Goal: Task Accomplishment & Management: Use online tool/utility

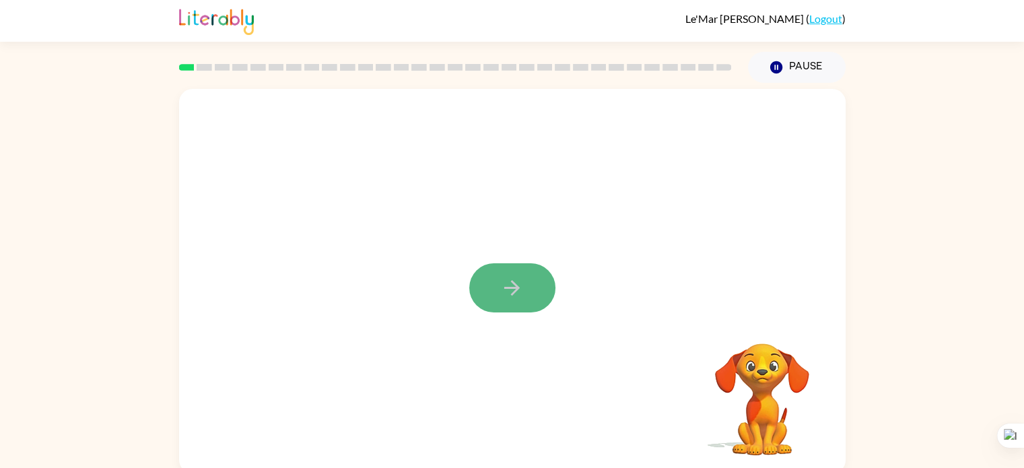
click at [538, 285] on button "button" at bounding box center [512, 287] width 86 height 49
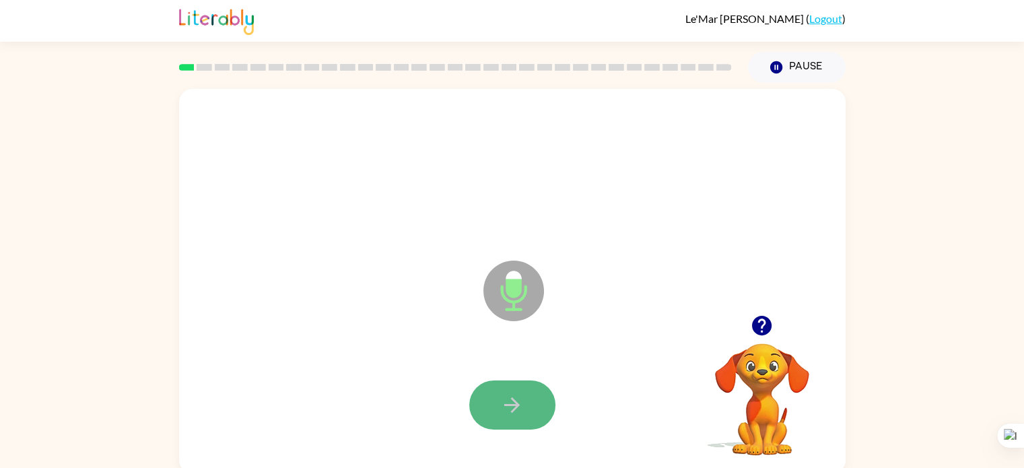
click at [494, 418] on button "button" at bounding box center [512, 404] width 86 height 49
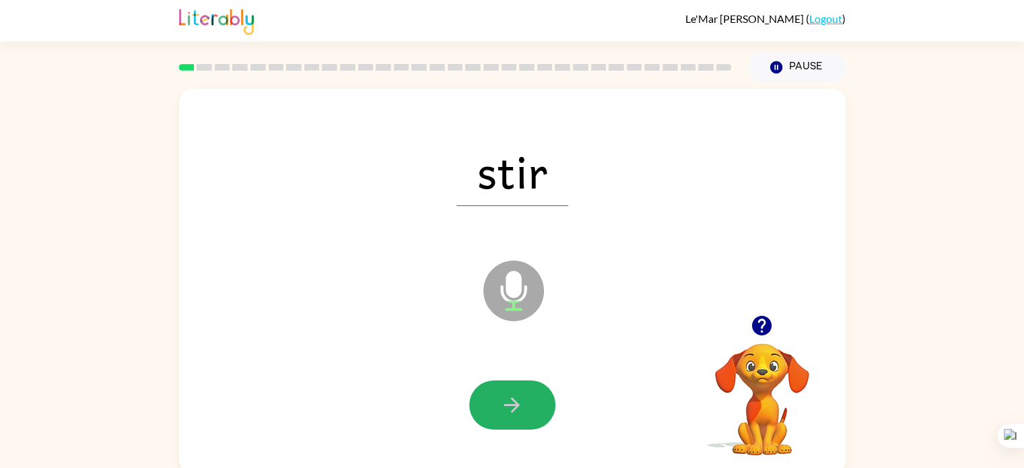
click at [494, 418] on button "button" at bounding box center [512, 404] width 86 height 49
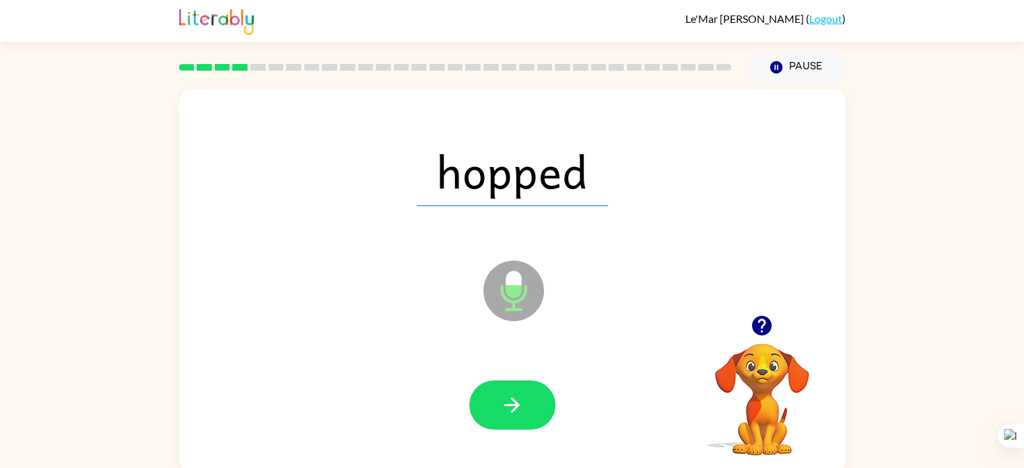
click at [494, 418] on button "button" at bounding box center [512, 404] width 86 height 49
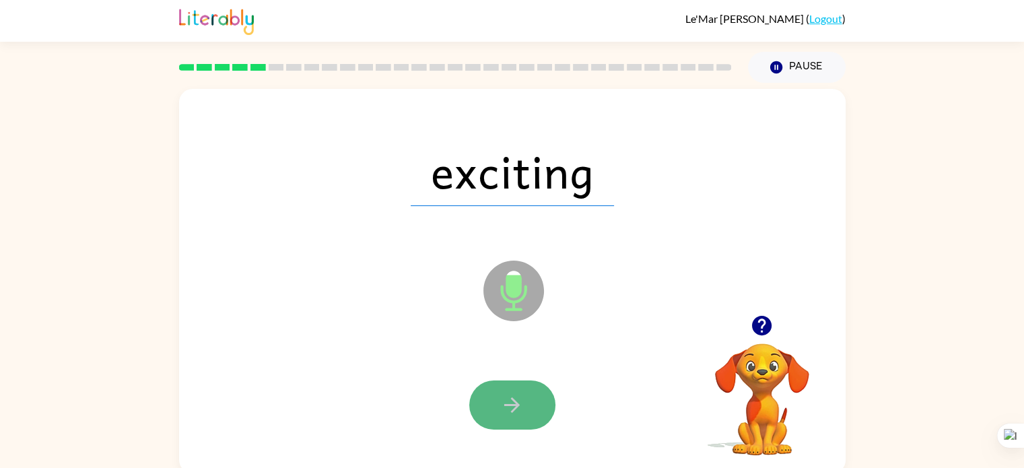
click at [493, 423] on button "button" at bounding box center [512, 404] width 86 height 49
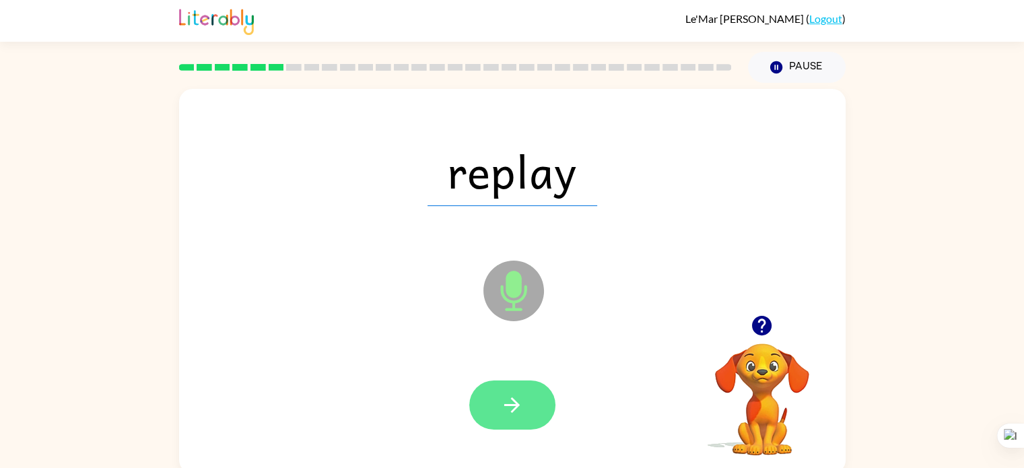
click at [482, 397] on button "button" at bounding box center [512, 404] width 86 height 49
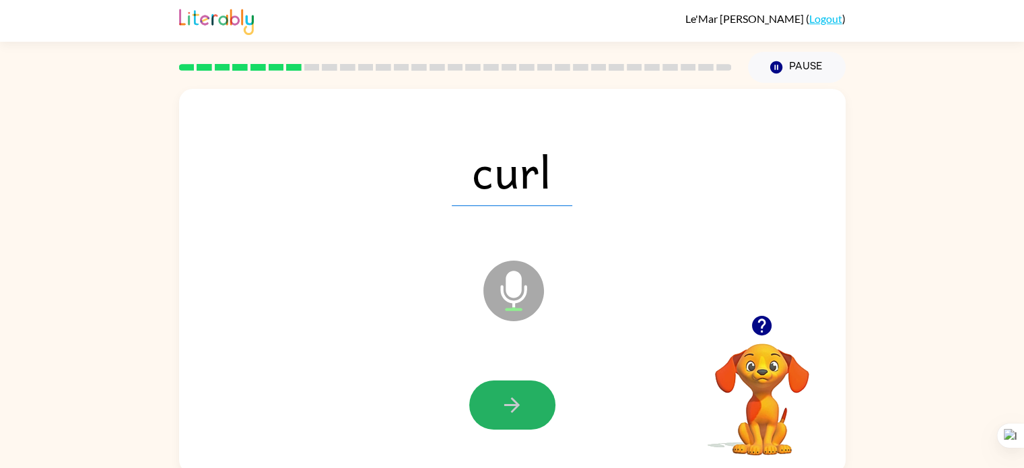
click at [482, 397] on button "button" at bounding box center [512, 404] width 86 height 49
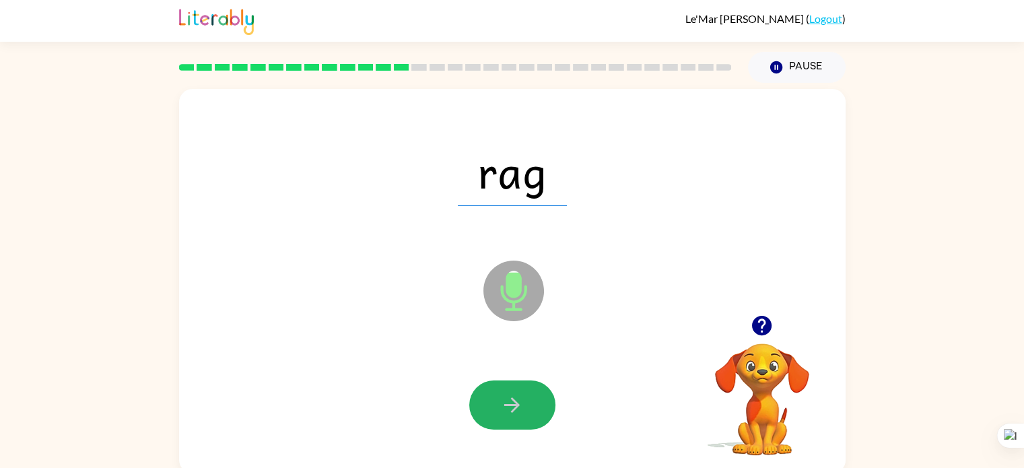
click at [482, 397] on button "button" at bounding box center [512, 404] width 86 height 49
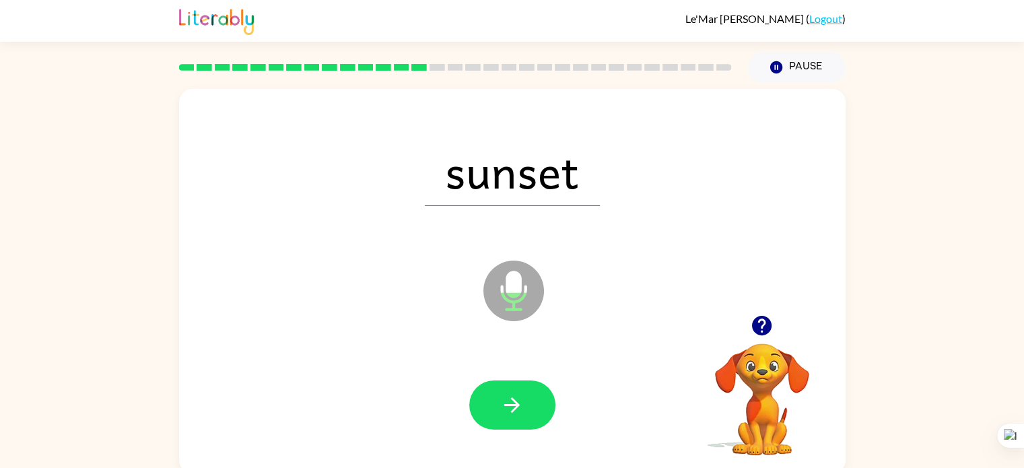
click at [482, 397] on button "button" at bounding box center [512, 404] width 86 height 49
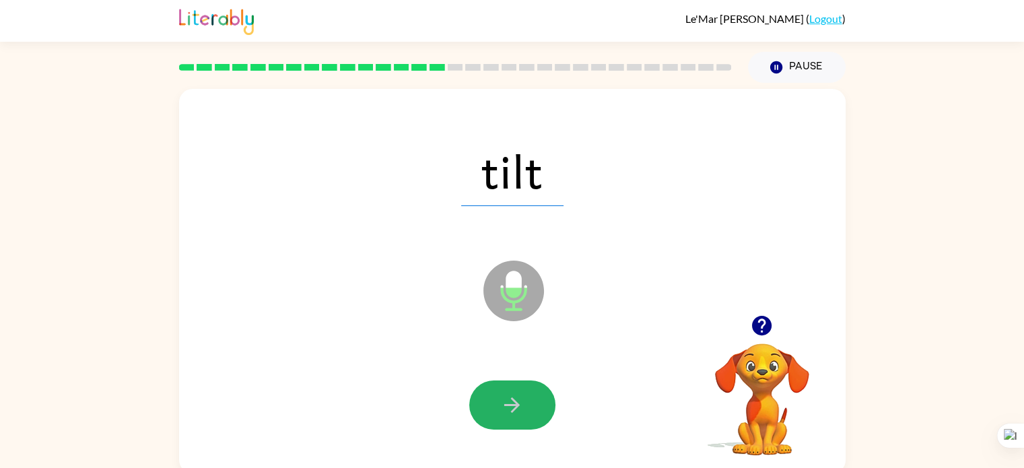
click at [482, 397] on button "button" at bounding box center [512, 404] width 86 height 49
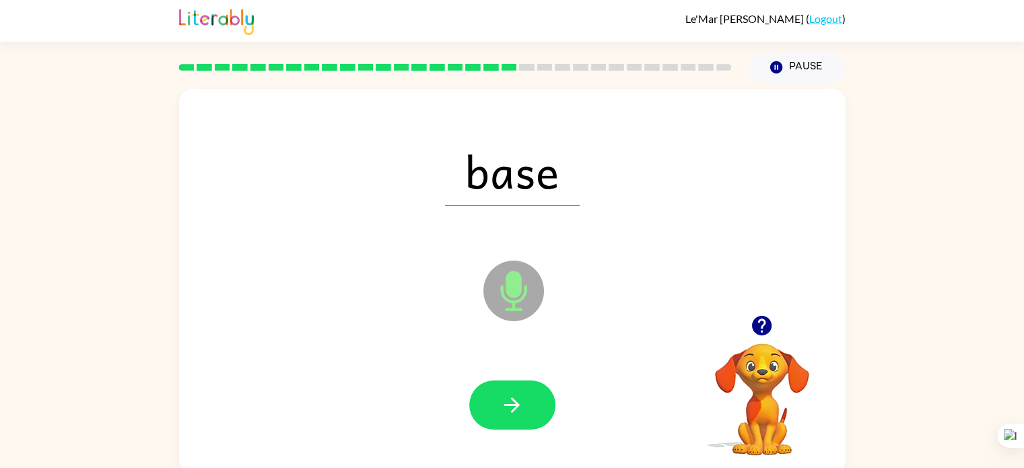
click at [482, 397] on button "button" at bounding box center [512, 404] width 86 height 49
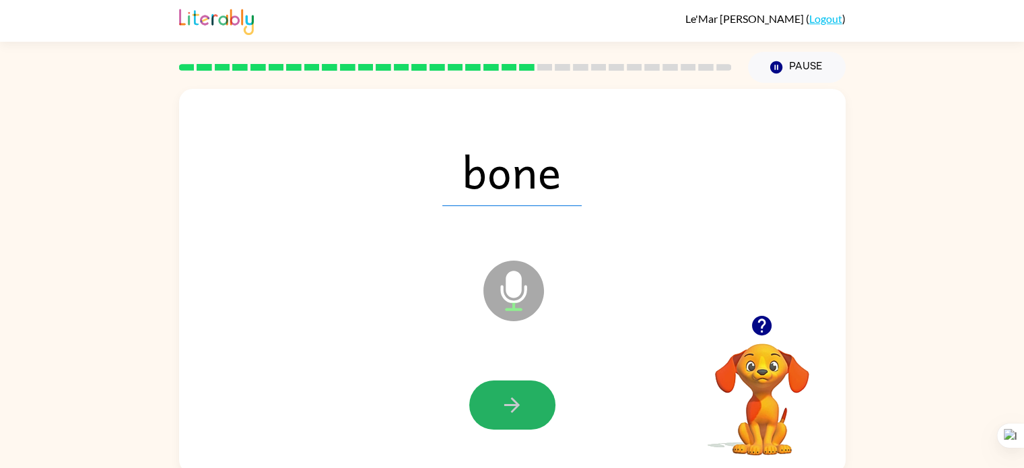
click at [482, 397] on button "button" at bounding box center [512, 404] width 86 height 49
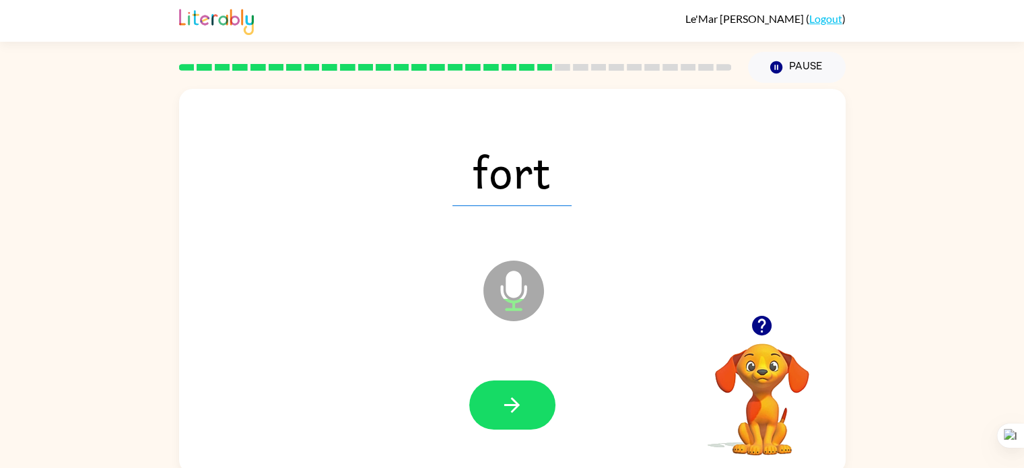
click at [482, 397] on button "button" at bounding box center [512, 404] width 86 height 49
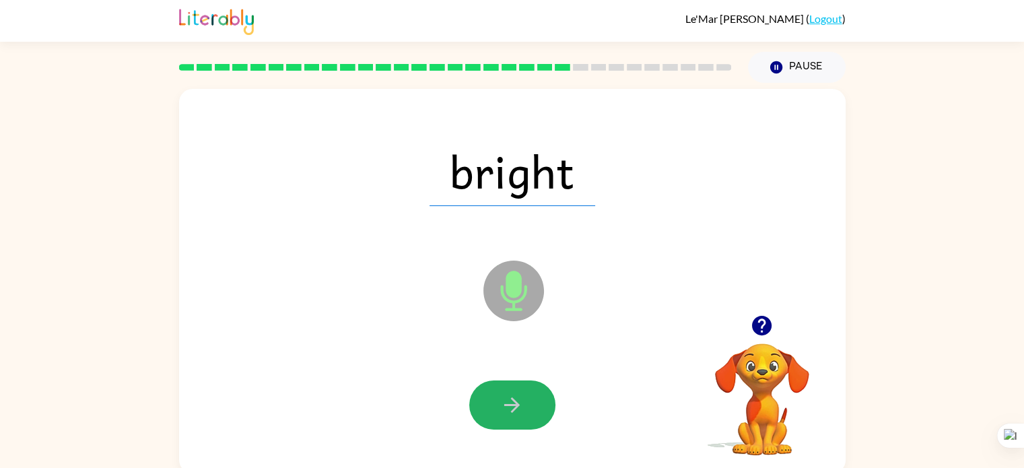
click at [482, 397] on button "button" at bounding box center [512, 404] width 86 height 49
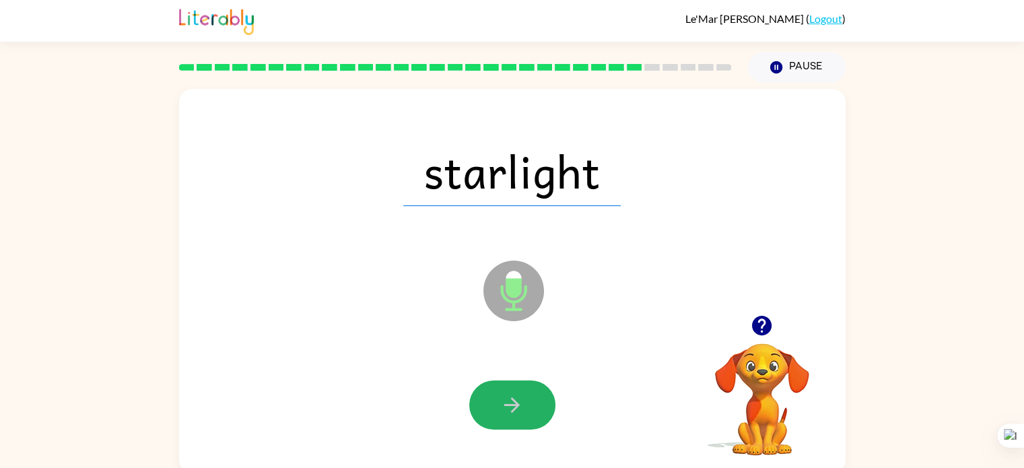
click at [482, 397] on button "button" at bounding box center [512, 404] width 86 height 49
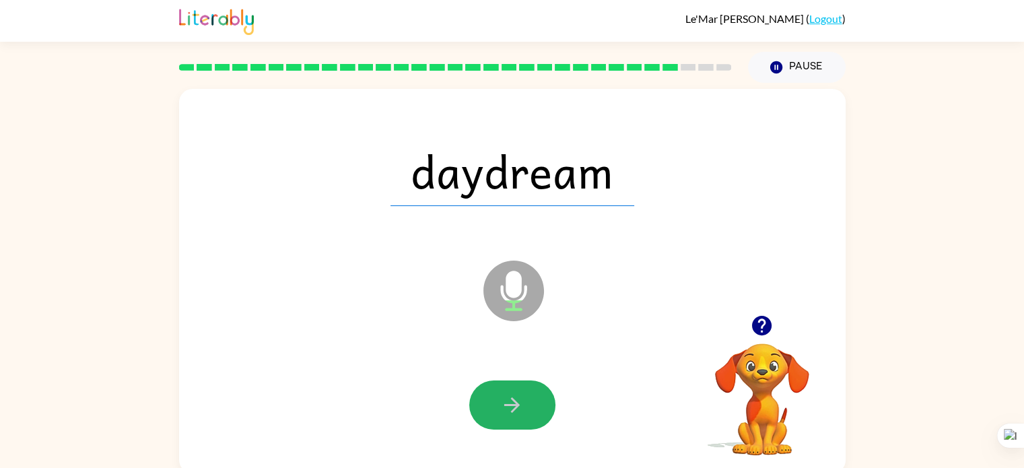
click at [482, 397] on button "button" at bounding box center [512, 404] width 86 height 49
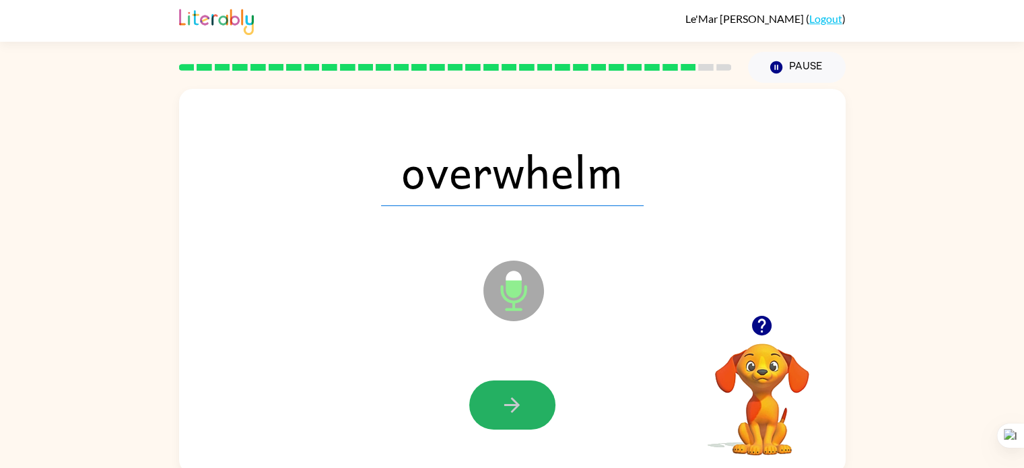
click at [482, 397] on button "button" at bounding box center [512, 404] width 86 height 49
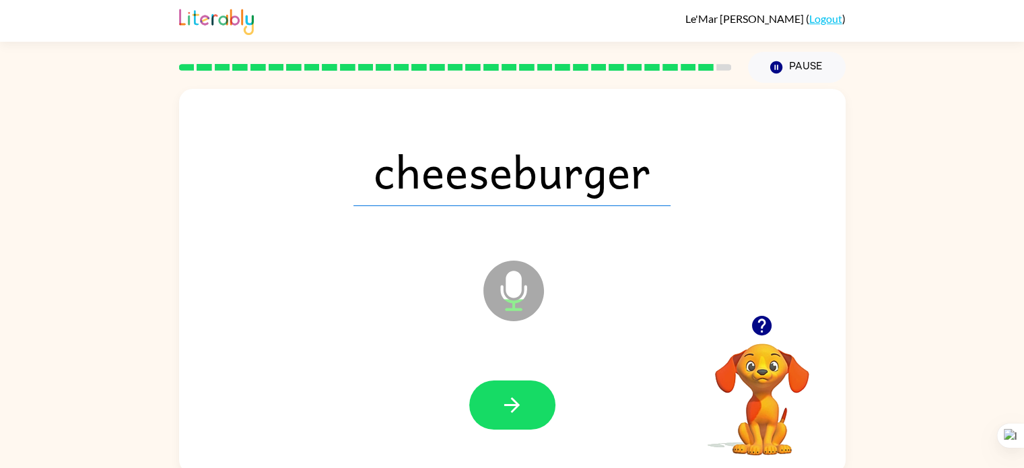
click at [482, 397] on button "button" at bounding box center [512, 404] width 86 height 49
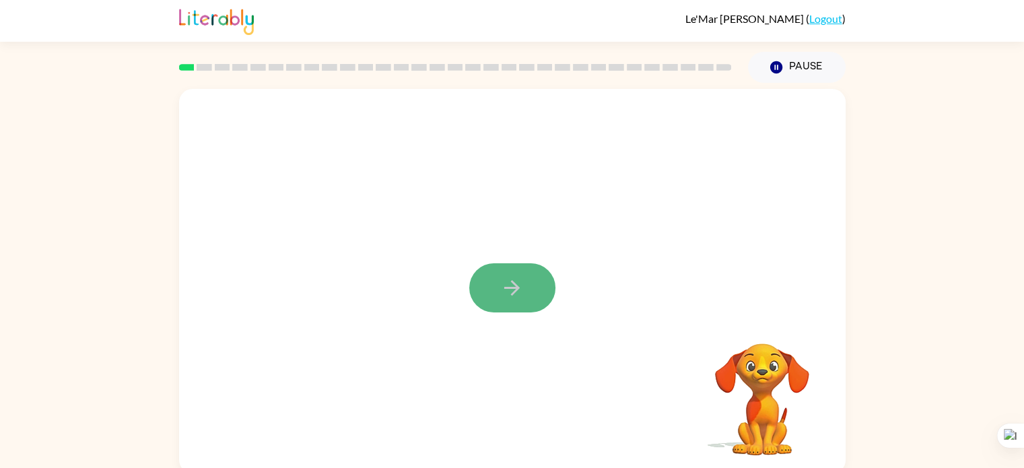
click at [493, 274] on button "button" at bounding box center [512, 287] width 86 height 49
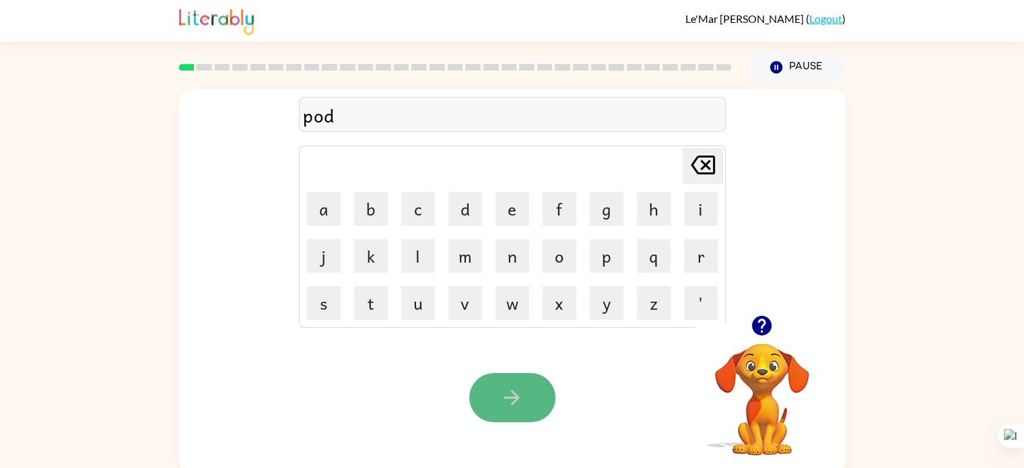
click at [530, 373] on button "button" at bounding box center [512, 397] width 86 height 49
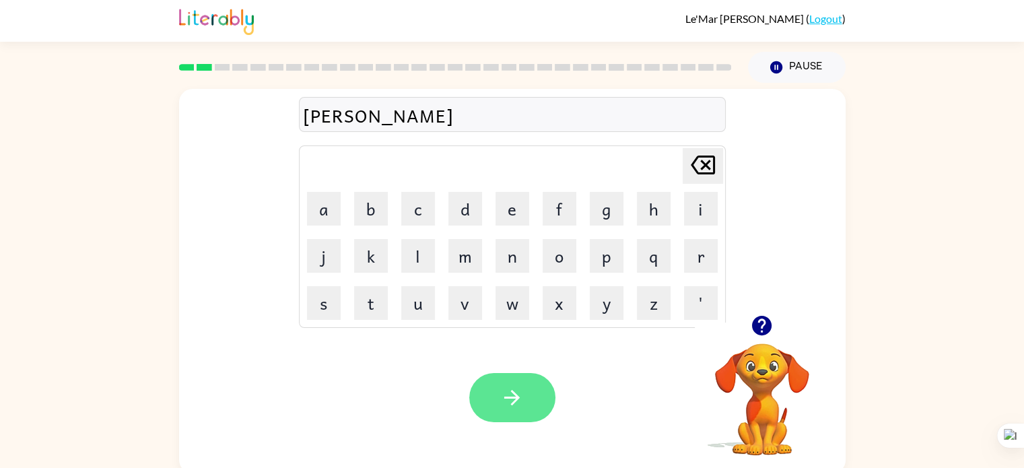
click at [504, 384] on button "button" at bounding box center [512, 397] width 86 height 49
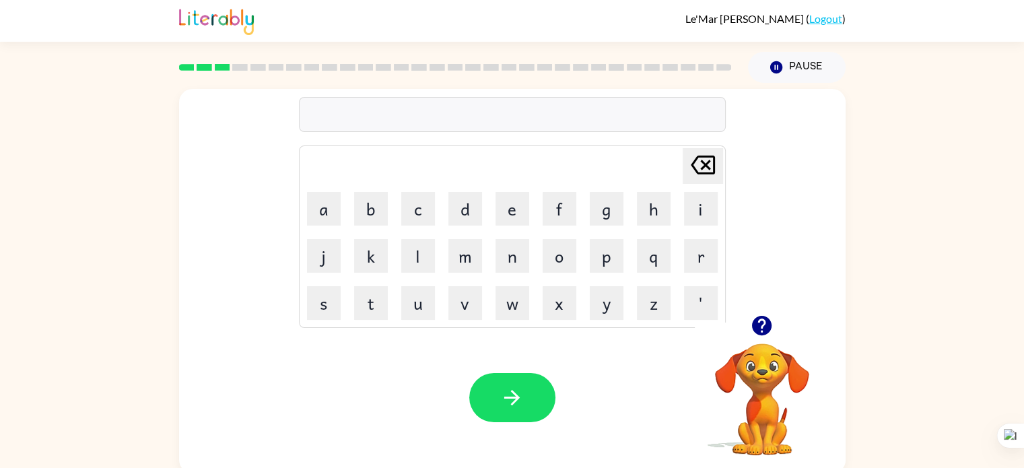
click at [754, 335] on icon "button" at bounding box center [762, 326] width 24 height 24
click at [534, 394] on button "button" at bounding box center [512, 397] width 86 height 49
click at [517, 384] on button "button" at bounding box center [512, 397] width 86 height 49
click at [503, 408] on icon "button" at bounding box center [512, 398] width 24 height 24
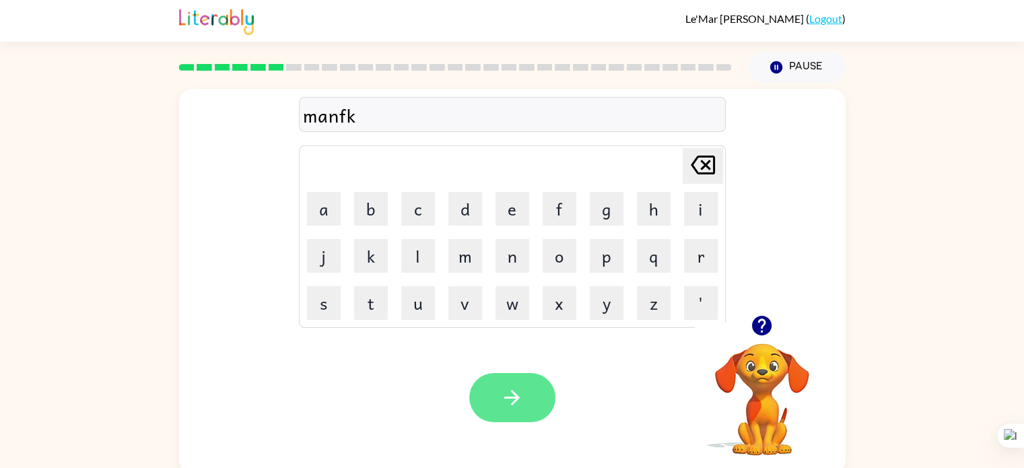
click at [481, 395] on button "button" at bounding box center [512, 397] width 86 height 49
click at [754, 320] on icon "button" at bounding box center [762, 326] width 20 height 20
click at [525, 382] on button "button" at bounding box center [512, 397] width 86 height 49
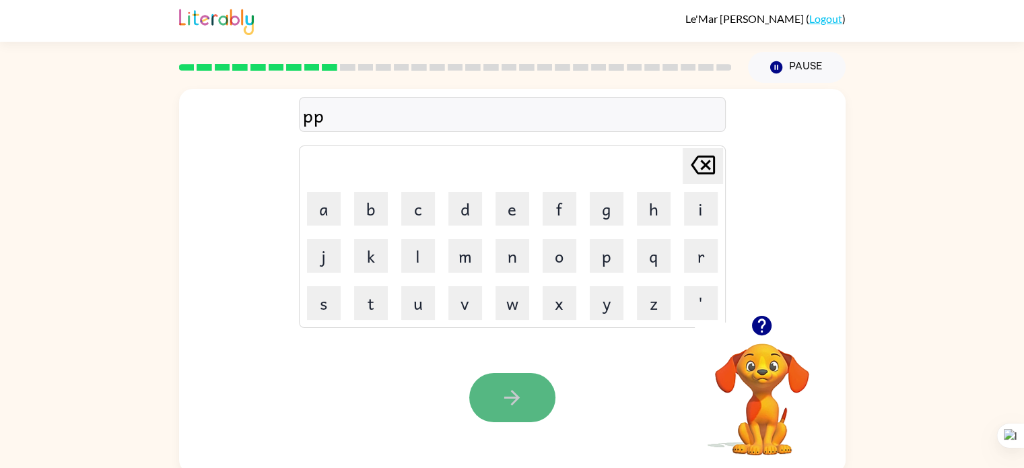
click at [524, 390] on button "button" at bounding box center [512, 397] width 86 height 49
click at [522, 392] on icon "button" at bounding box center [512, 398] width 24 height 24
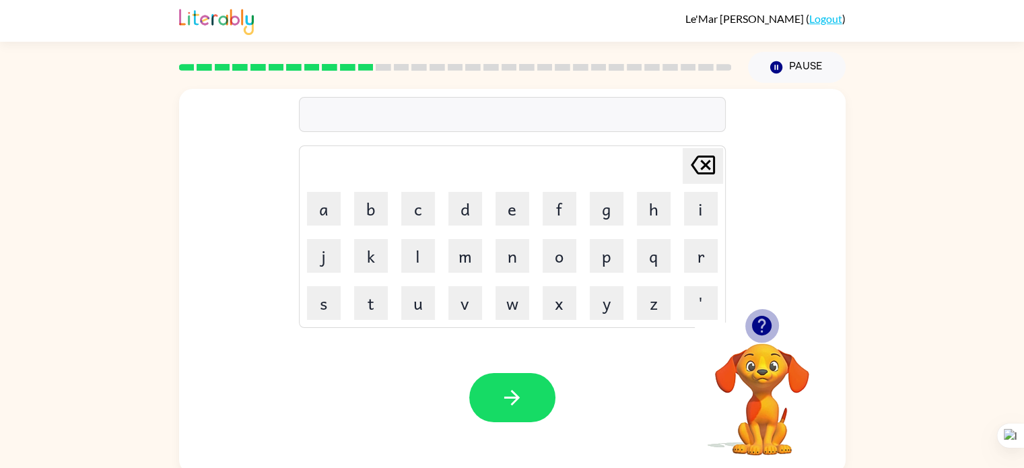
click at [764, 321] on icon "button" at bounding box center [762, 326] width 24 height 24
click at [758, 319] on icon "button" at bounding box center [762, 326] width 20 height 20
click at [526, 392] on button "button" at bounding box center [512, 397] width 86 height 49
click at [752, 327] on icon "button" at bounding box center [762, 326] width 20 height 20
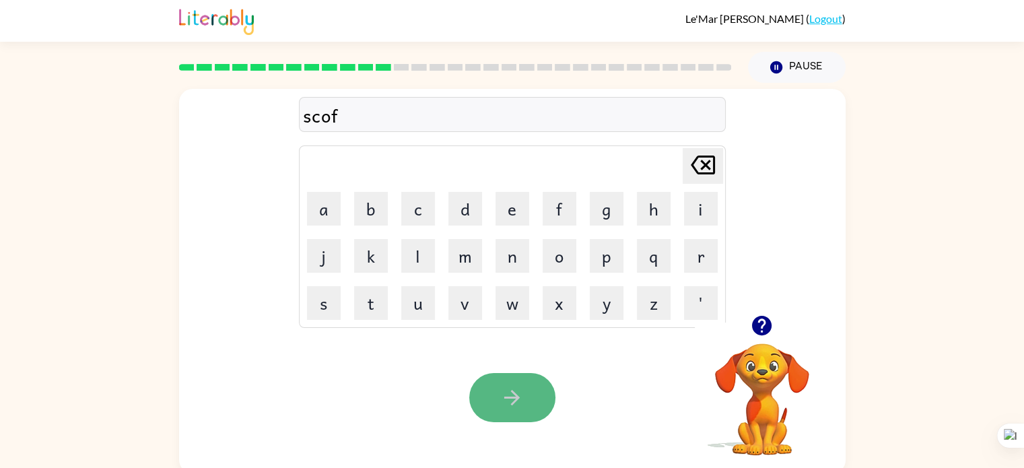
click at [538, 390] on button "button" at bounding box center [512, 397] width 86 height 49
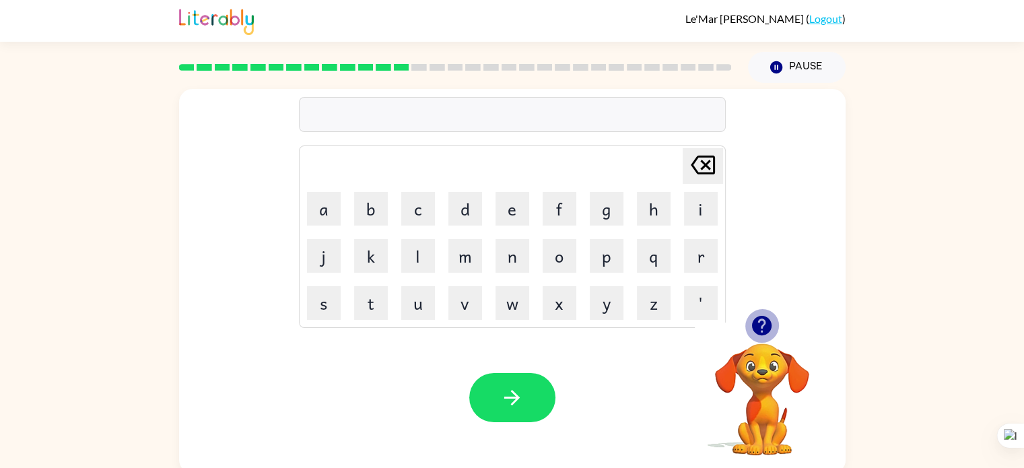
click at [758, 317] on icon "button" at bounding box center [762, 326] width 20 height 20
click at [522, 389] on icon "button" at bounding box center [512, 398] width 24 height 24
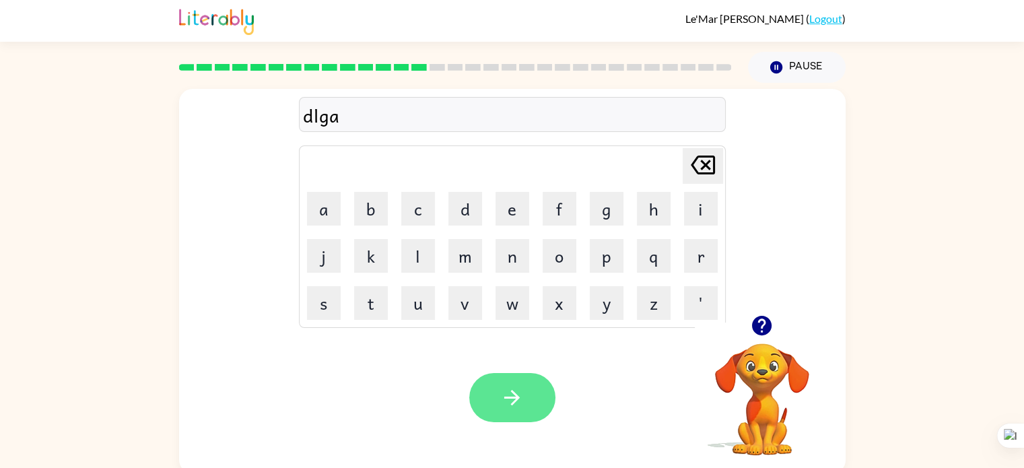
click at [515, 388] on icon "button" at bounding box center [512, 398] width 24 height 24
click at [515, 388] on div at bounding box center [512, 397] width 86 height 49
click at [765, 317] on icon "button" at bounding box center [762, 326] width 20 height 20
click at [513, 384] on button "button" at bounding box center [512, 397] width 86 height 49
click at [509, 392] on icon "button" at bounding box center [512, 398] width 24 height 24
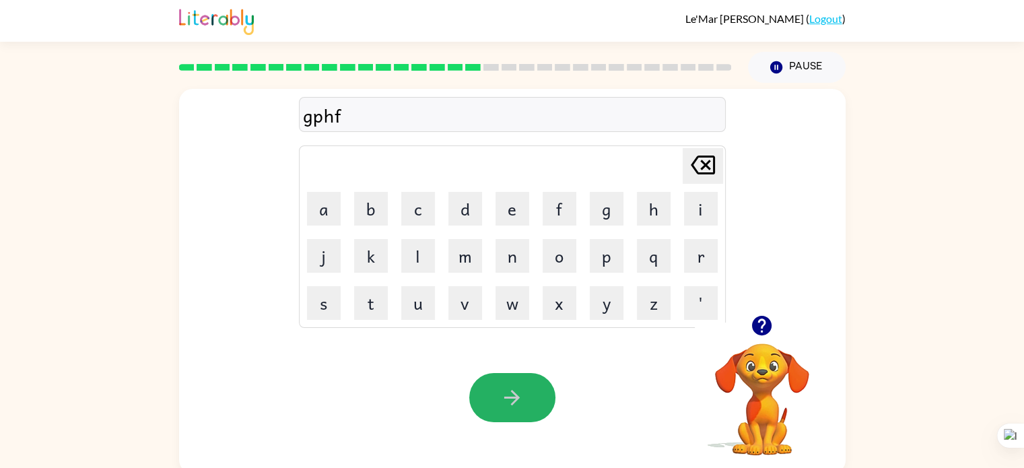
click at [509, 392] on icon "button" at bounding box center [512, 398] width 24 height 24
click at [504, 400] on icon "button" at bounding box center [512, 398] width 24 height 24
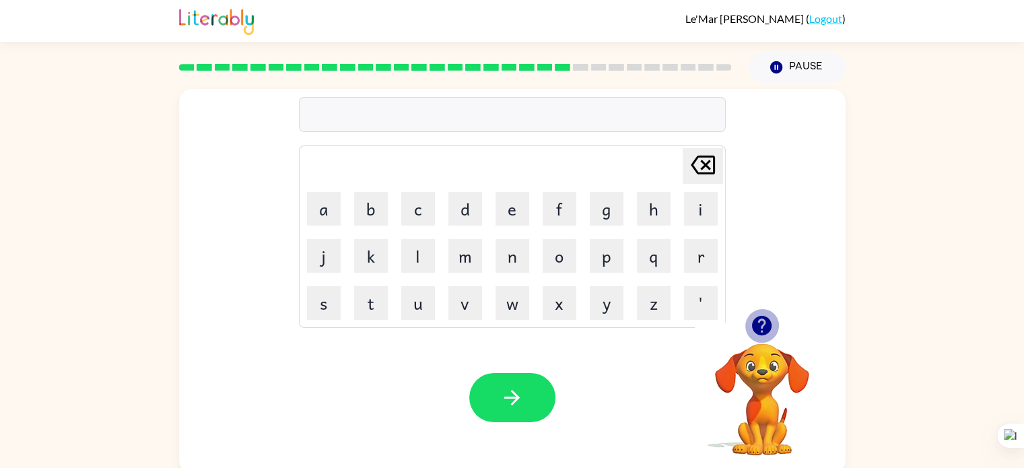
click at [758, 330] on icon "button" at bounding box center [762, 326] width 20 height 20
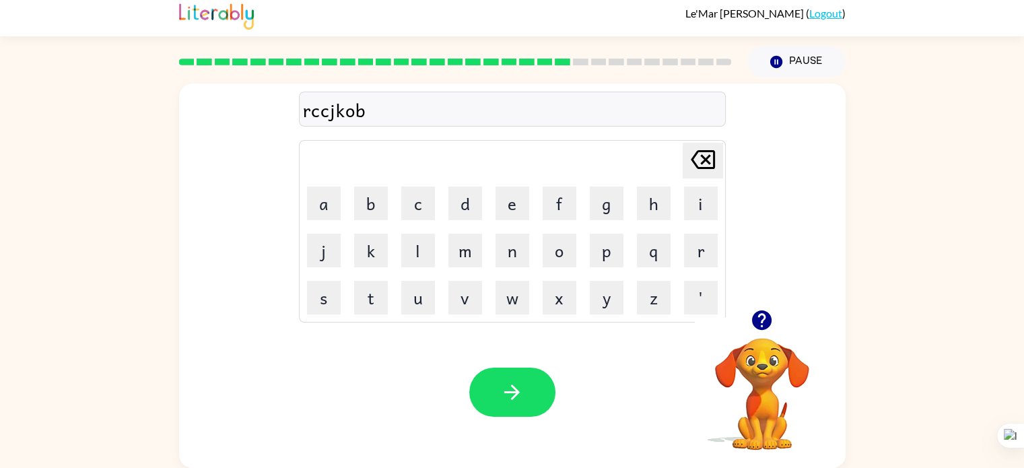
scroll to position [5, 0]
click at [758, 330] on icon "button" at bounding box center [762, 320] width 24 height 24
click at [511, 376] on button "button" at bounding box center [512, 391] width 86 height 49
click at [522, 379] on button "button" at bounding box center [512, 391] width 86 height 49
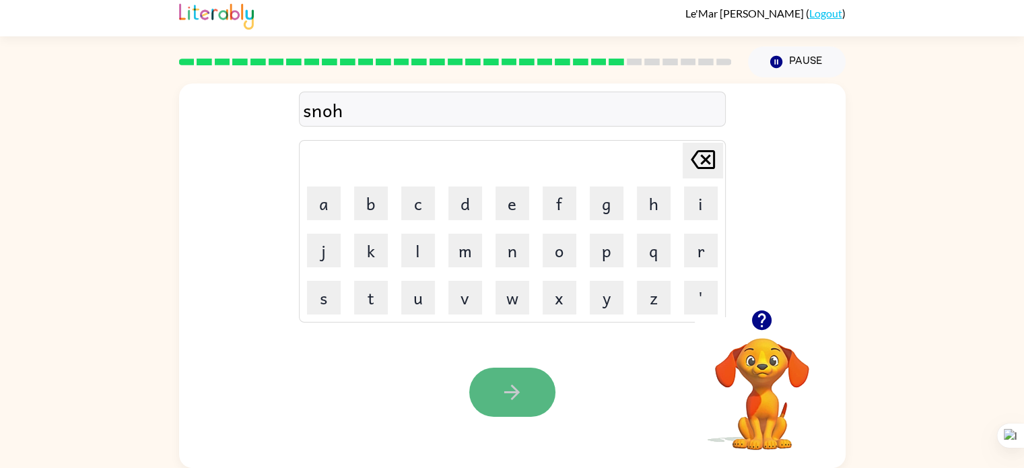
click at [522, 385] on icon "button" at bounding box center [512, 392] width 24 height 24
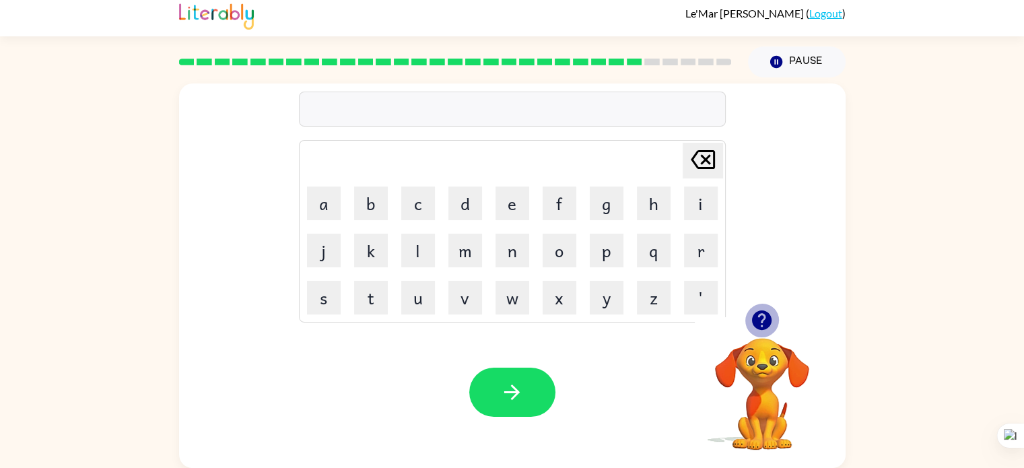
click at [752, 315] on icon "button" at bounding box center [762, 320] width 24 height 24
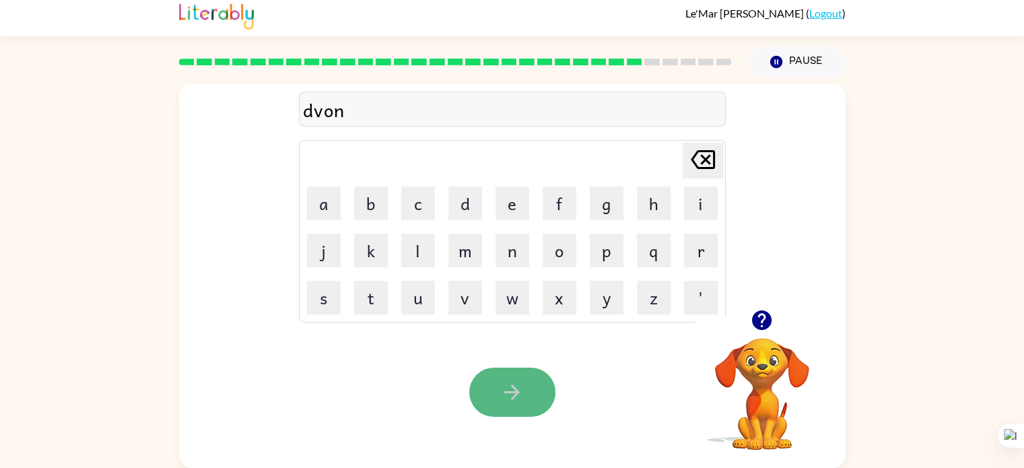
click at [493, 392] on button "button" at bounding box center [512, 391] width 86 height 49
click at [754, 324] on icon "button" at bounding box center [762, 320] width 20 height 20
click at [748, 333] on div at bounding box center [762, 320] width 135 height 34
click at [754, 326] on icon "button" at bounding box center [762, 320] width 20 height 20
drag, startPoint x: 754, startPoint y: 326, endPoint x: 501, endPoint y: 406, distance: 265.4
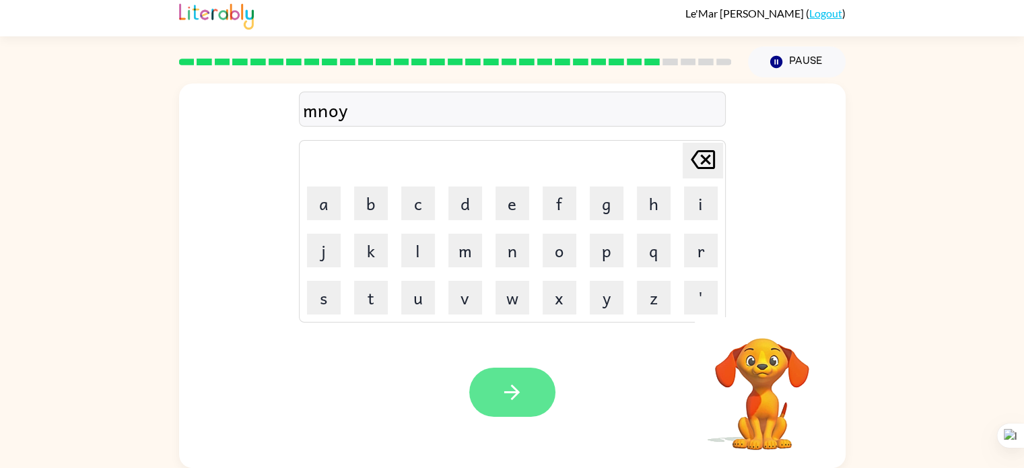
click at [501, 406] on div "Your browser must support playing .mp4 files to use Literably. Please try using…" at bounding box center [512, 391] width 666 height 151
click at [506, 391] on icon "button" at bounding box center [511, 391] width 15 height 15
click at [500, 400] on icon "button" at bounding box center [512, 392] width 24 height 24
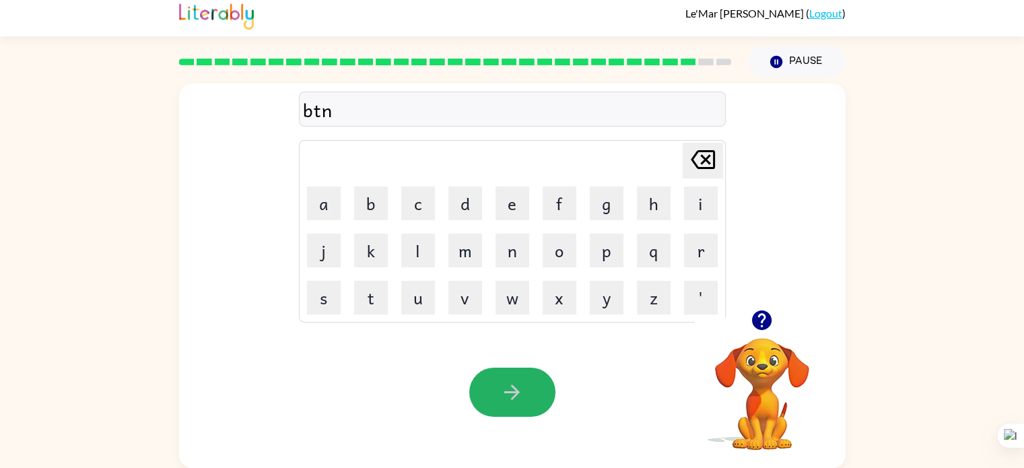
click at [500, 400] on icon "button" at bounding box center [512, 392] width 24 height 24
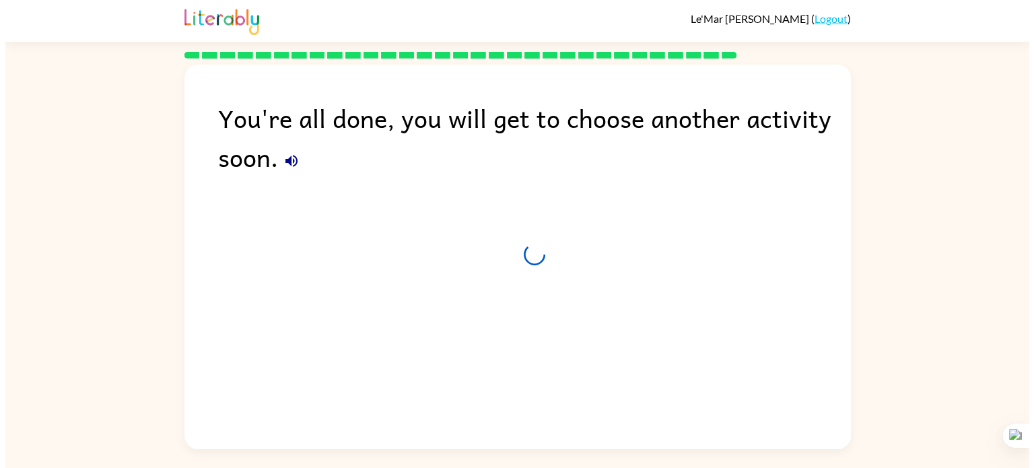
scroll to position [0, 0]
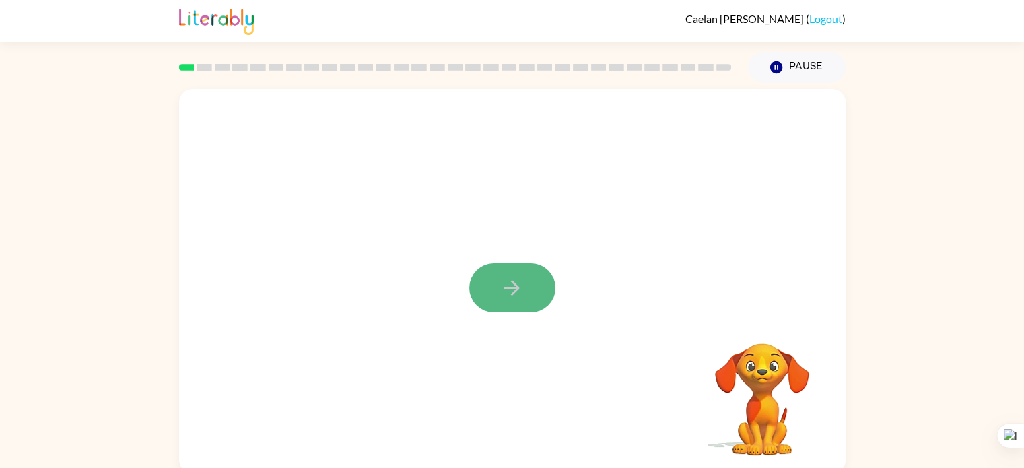
click at [489, 290] on button "button" at bounding box center [512, 287] width 86 height 49
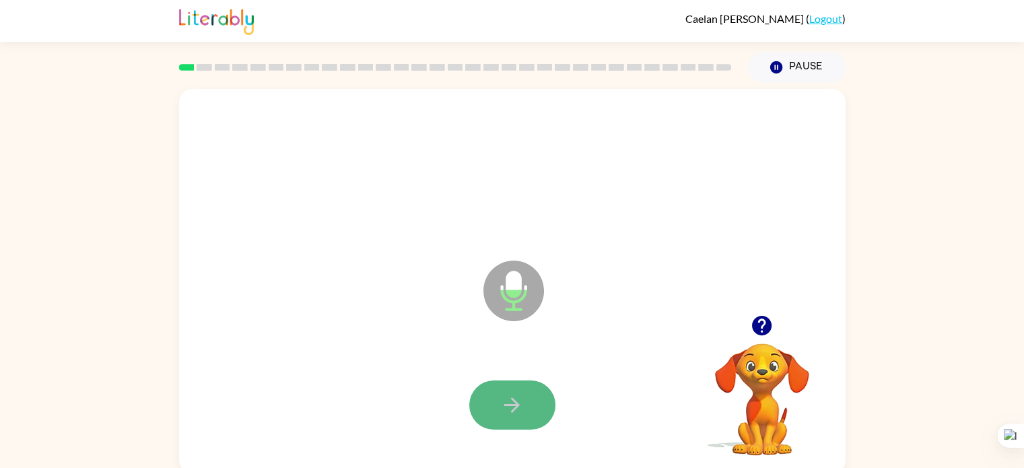
click at [509, 392] on button "button" at bounding box center [512, 404] width 86 height 49
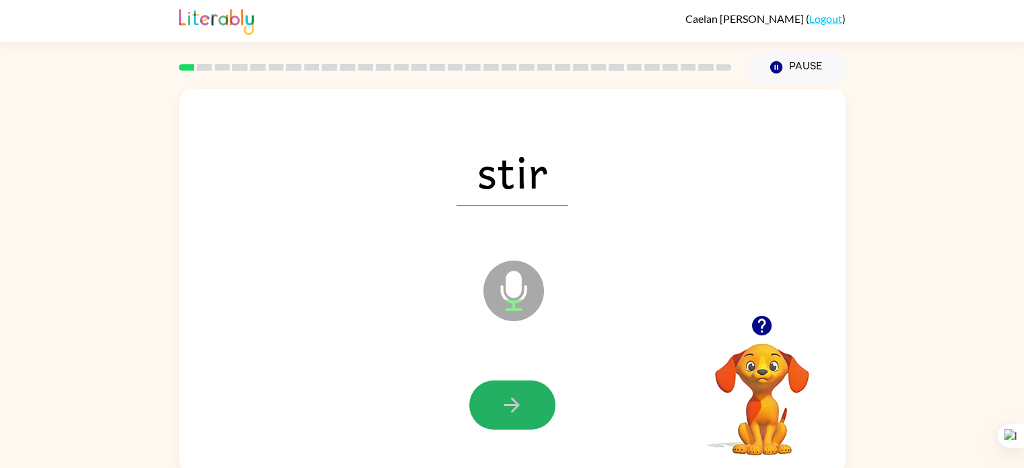
click at [511, 392] on button "button" at bounding box center [512, 404] width 86 height 49
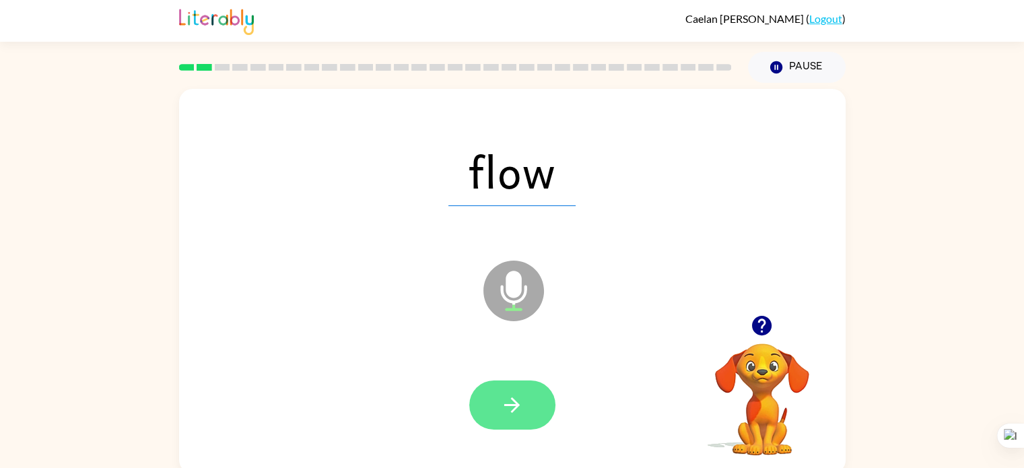
click at [514, 395] on icon "button" at bounding box center [512, 405] width 24 height 24
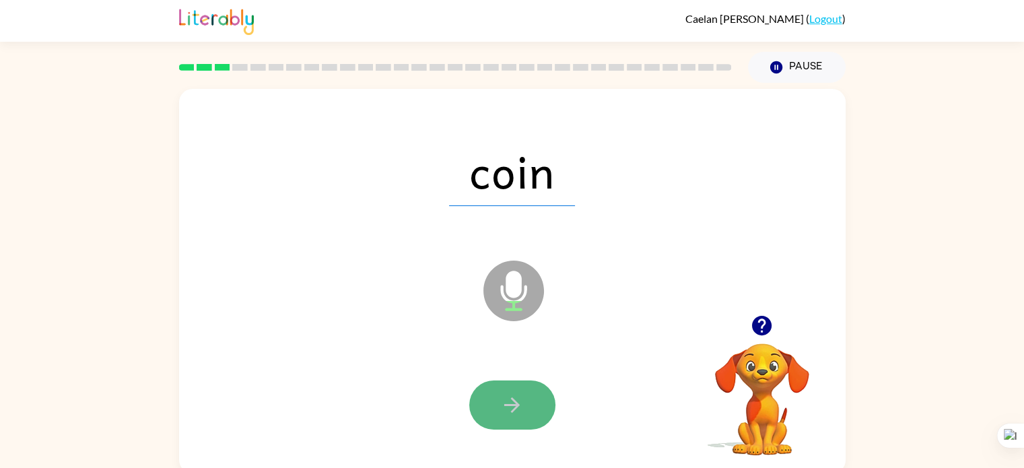
click at [530, 392] on button "button" at bounding box center [512, 404] width 86 height 49
click at [528, 382] on button "button" at bounding box center [512, 404] width 86 height 49
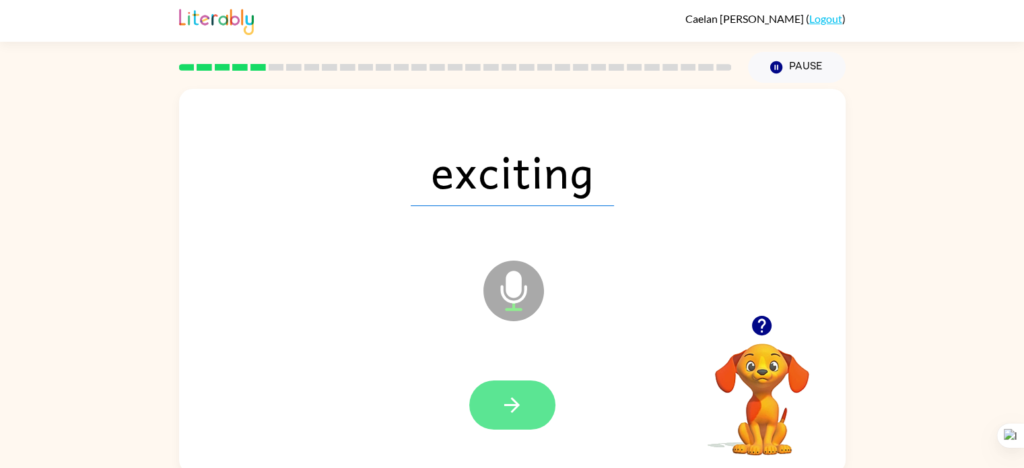
click at [516, 398] on icon "button" at bounding box center [512, 405] width 24 height 24
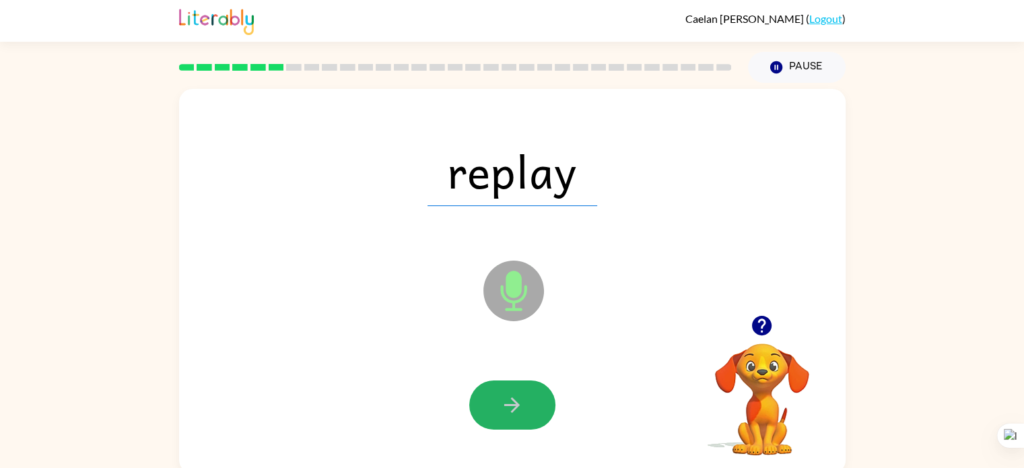
click at [521, 394] on icon "button" at bounding box center [512, 405] width 24 height 24
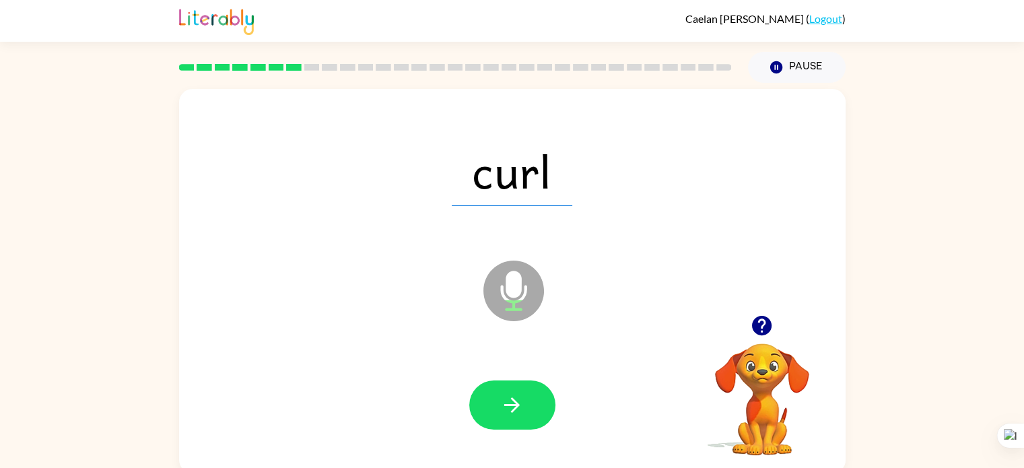
click at [521, 394] on icon "button" at bounding box center [512, 405] width 24 height 24
drag, startPoint x: 520, startPoint y: 393, endPoint x: 906, endPoint y: 96, distance: 487.1
click at [906, 96] on div "glue Microphone The Microphone is here when it is your turn to talk Your browse…" at bounding box center [512, 278] width 1024 height 390
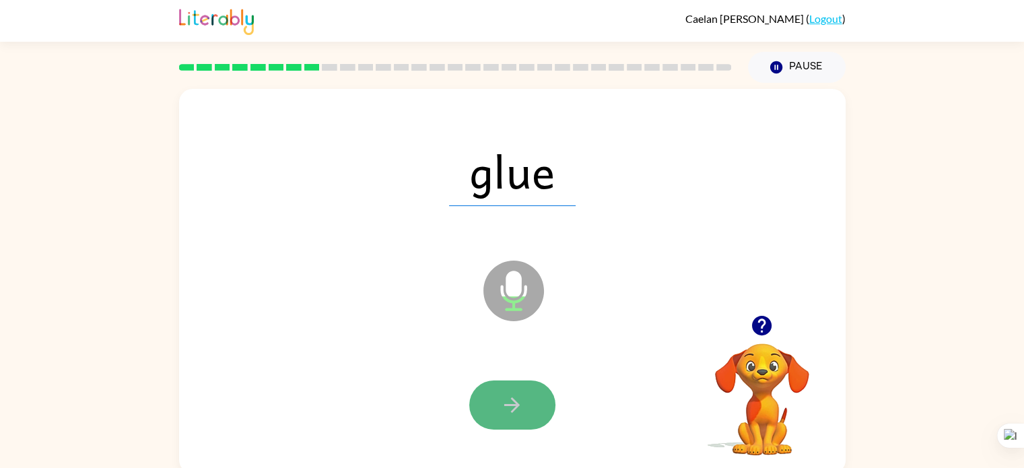
click at [491, 403] on button "button" at bounding box center [512, 404] width 86 height 49
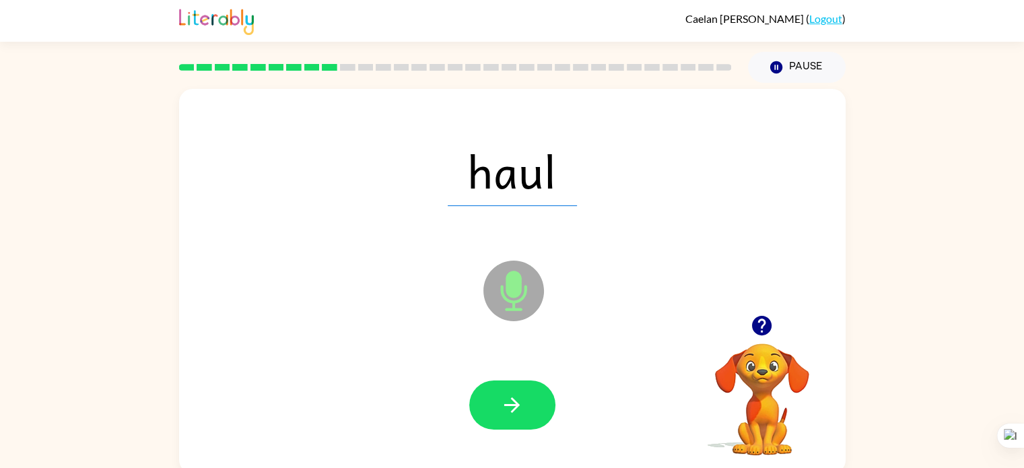
drag, startPoint x: 509, startPoint y: 392, endPoint x: 565, endPoint y: 405, distance: 57.3
click at [588, 392] on div "haul Microphone The Microphone is here when it is your turn to talk" at bounding box center [512, 281] width 666 height 384
click at [511, 390] on button "button" at bounding box center [512, 404] width 86 height 49
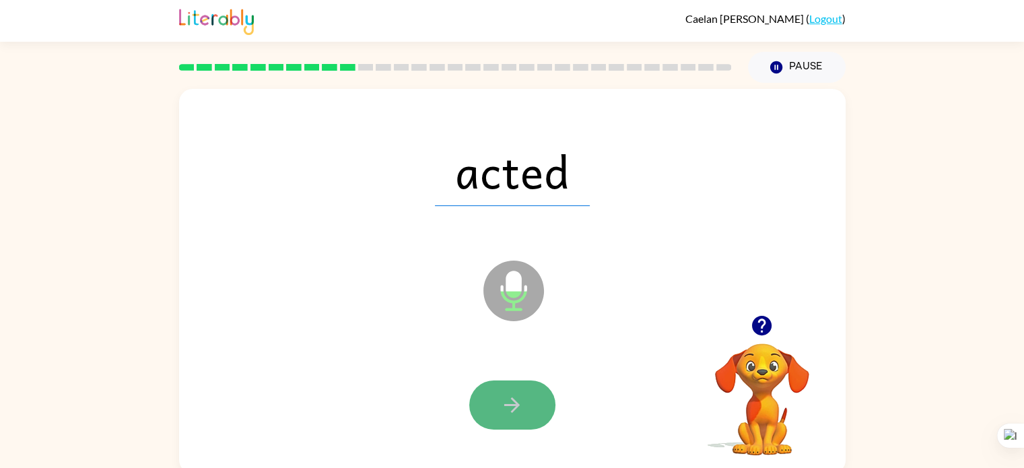
click at [518, 403] on icon "button" at bounding box center [512, 405] width 24 height 24
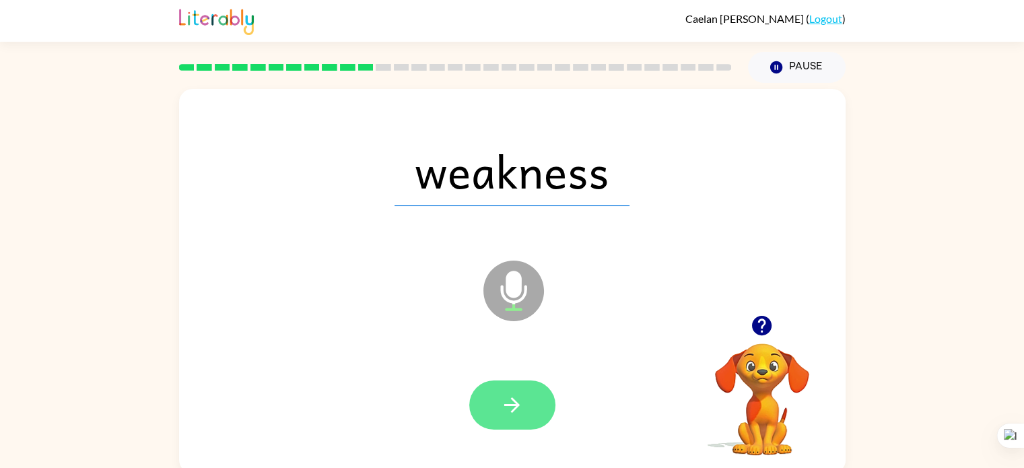
click at [509, 404] on icon "button" at bounding box center [511, 404] width 15 height 15
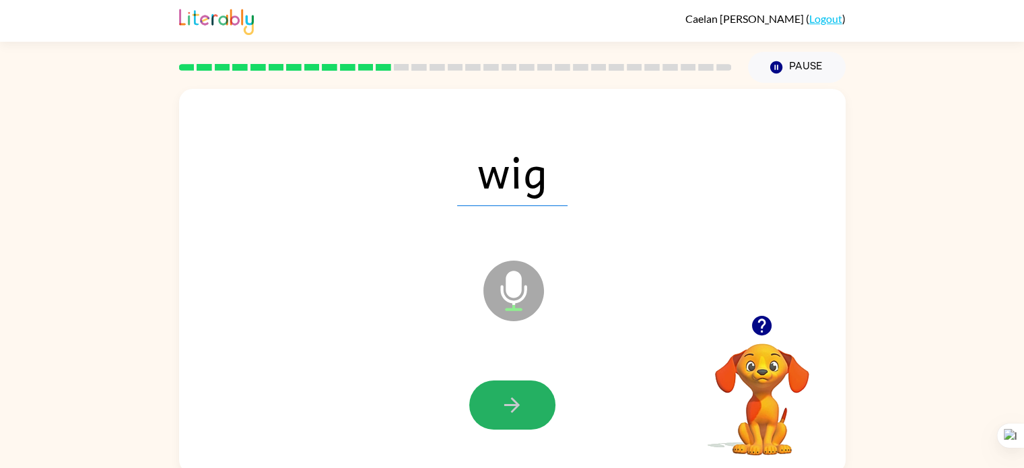
drag, startPoint x: 509, startPoint y: 403, endPoint x: 522, endPoint y: 417, distance: 18.6
click at [522, 417] on button "button" at bounding box center [512, 404] width 86 height 49
click at [507, 393] on icon "button" at bounding box center [512, 405] width 24 height 24
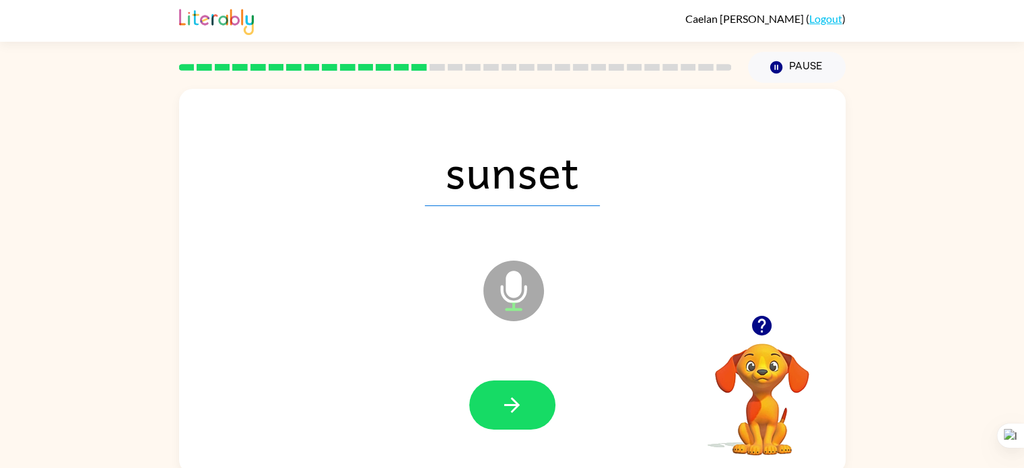
drag, startPoint x: 507, startPoint y: 392, endPoint x: 458, endPoint y: 345, distance: 68.1
click at [458, 345] on div "sunset Microphone The Microphone is here when it is your turn to talk" at bounding box center [512, 281] width 666 height 384
click at [498, 371] on div at bounding box center [511, 405] width 639 height 110
click at [500, 382] on button "button" at bounding box center [512, 404] width 86 height 49
click at [524, 398] on button "button" at bounding box center [512, 404] width 86 height 49
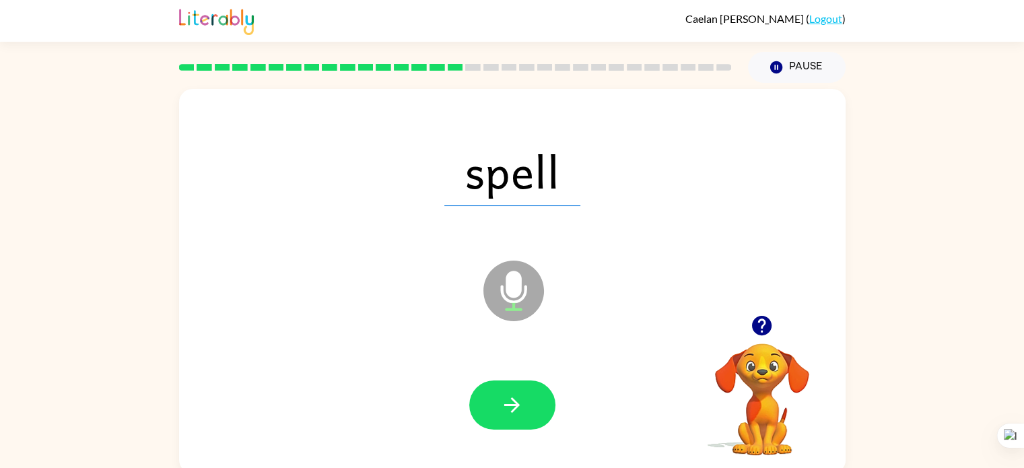
click at [524, 398] on button "button" at bounding box center [512, 404] width 86 height 49
click at [522, 397] on icon "button" at bounding box center [512, 405] width 24 height 24
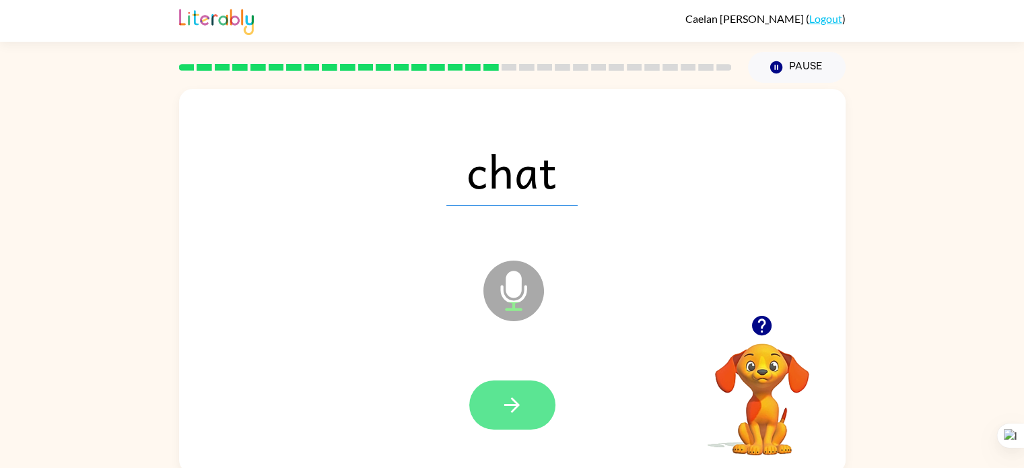
click at [517, 402] on icon "button" at bounding box center [512, 405] width 24 height 24
click at [517, 402] on div at bounding box center [512, 404] width 86 height 49
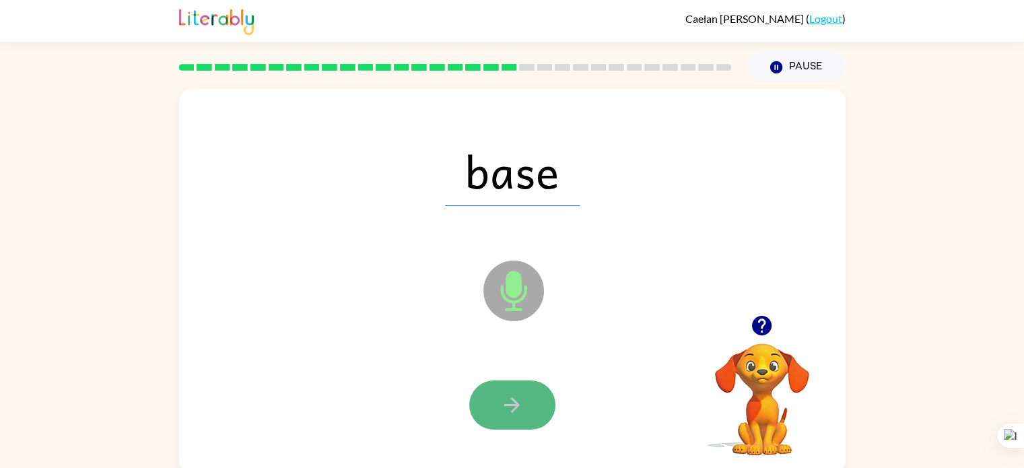
click at [518, 398] on icon "button" at bounding box center [512, 405] width 24 height 24
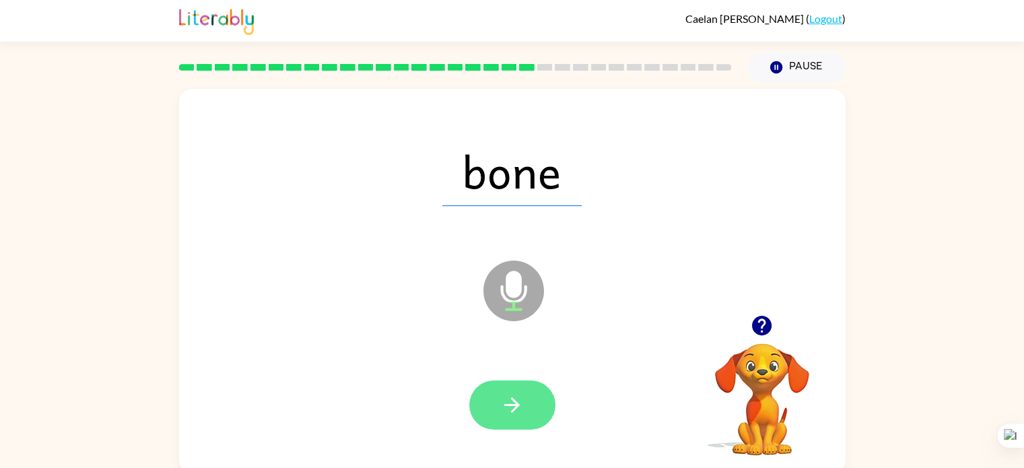
click at [530, 400] on button "button" at bounding box center [512, 404] width 86 height 49
click at [530, 400] on div at bounding box center [512, 404] width 86 height 49
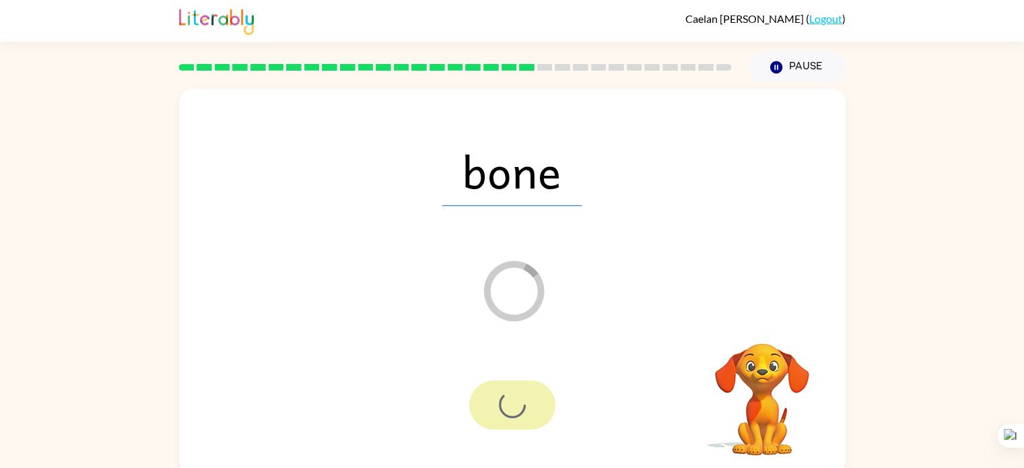
click at [530, 400] on div at bounding box center [512, 404] width 86 height 49
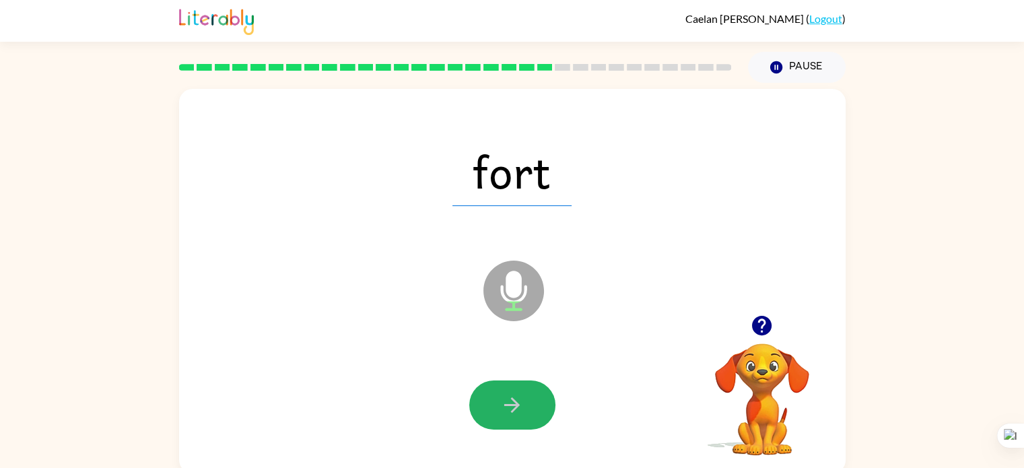
drag, startPoint x: 530, startPoint y: 400, endPoint x: 515, endPoint y: 402, distance: 14.3
click at [515, 402] on button "button" at bounding box center [512, 404] width 86 height 49
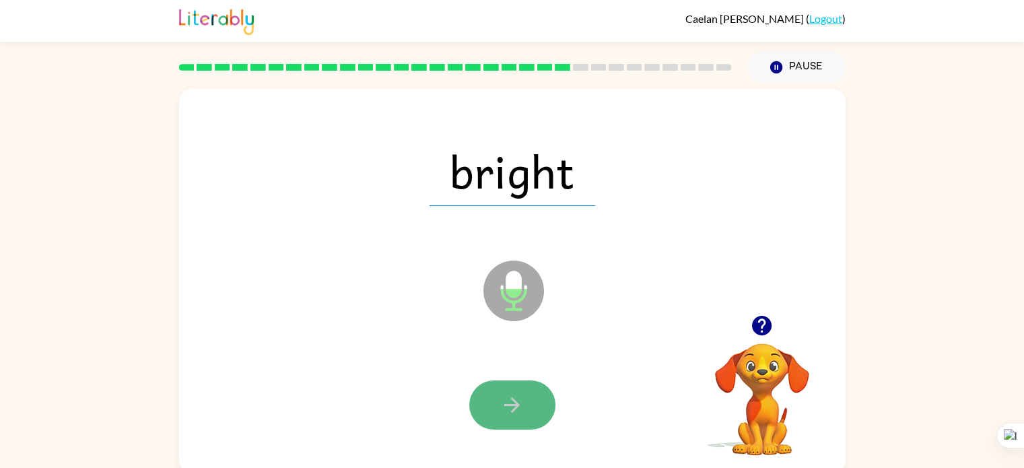
drag, startPoint x: 515, startPoint y: 402, endPoint x: 525, endPoint y: 398, distance: 10.0
click at [525, 398] on button "button" at bounding box center [512, 404] width 86 height 49
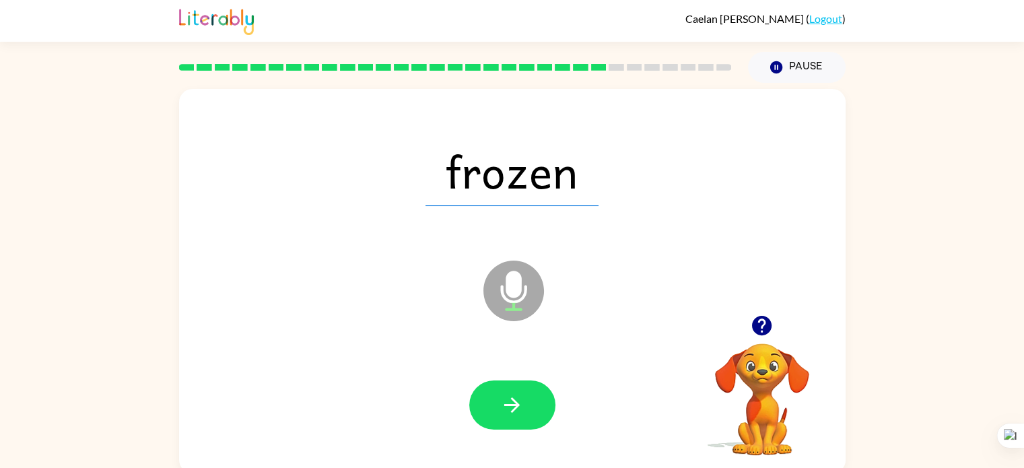
click at [525, 398] on button "button" at bounding box center [512, 404] width 86 height 49
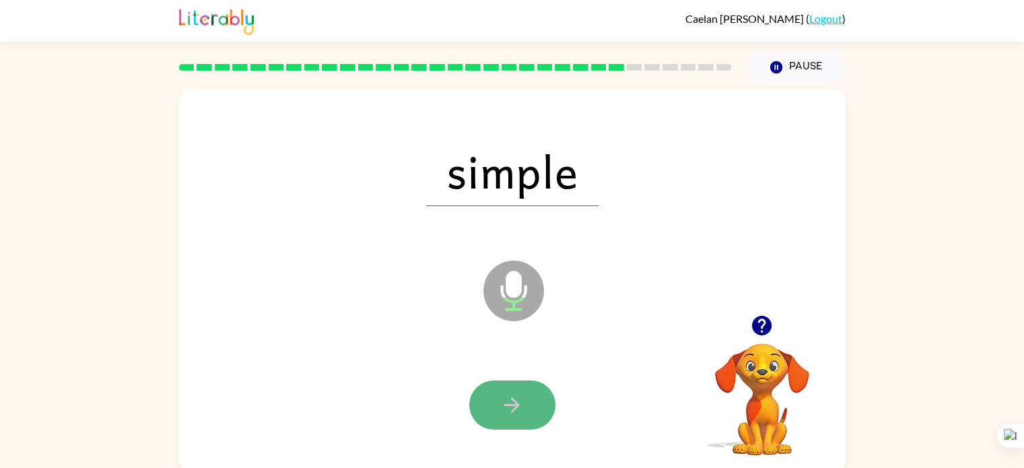
drag, startPoint x: 523, startPoint y: 392, endPoint x: 517, endPoint y: 388, distance: 7.3
click at [517, 388] on button "button" at bounding box center [512, 404] width 86 height 49
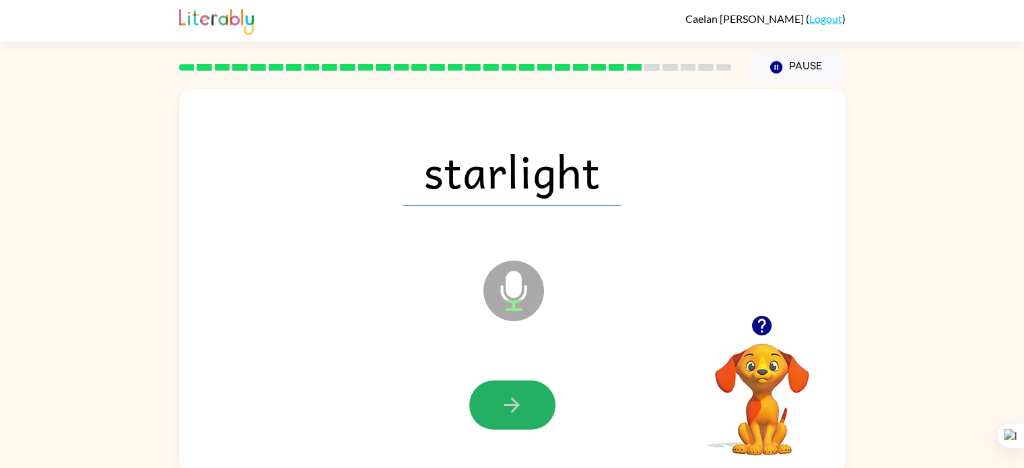
click at [505, 408] on icon "button" at bounding box center [512, 405] width 24 height 24
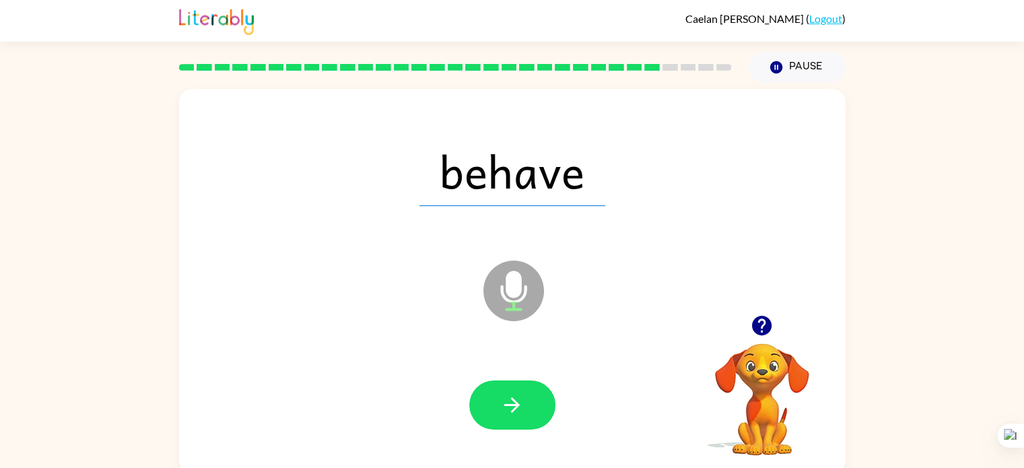
drag, startPoint x: 508, startPoint y: 398, endPoint x: 530, endPoint y: 421, distance: 32.4
click at [530, 421] on button "button" at bounding box center [512, 404] width 86 height 49
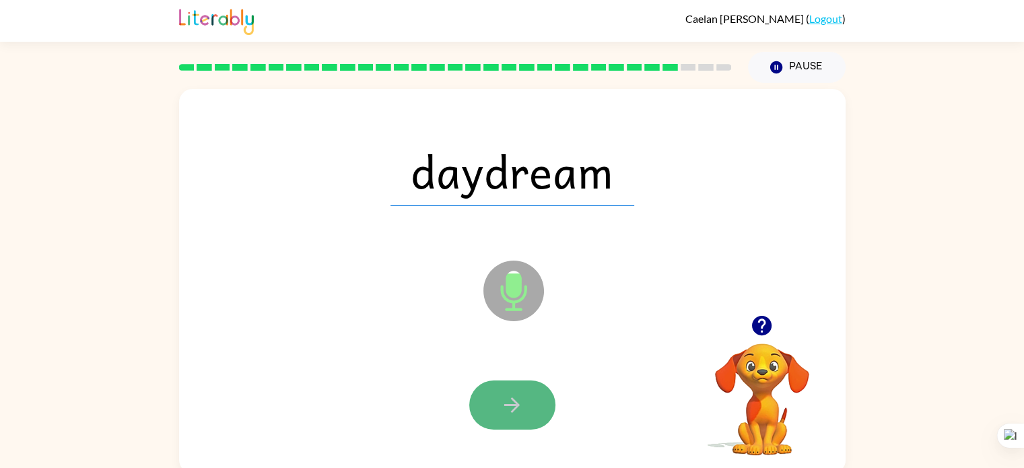
click at [511, 421] on button "button" at bounding box center [512, 404] width 86 height 49
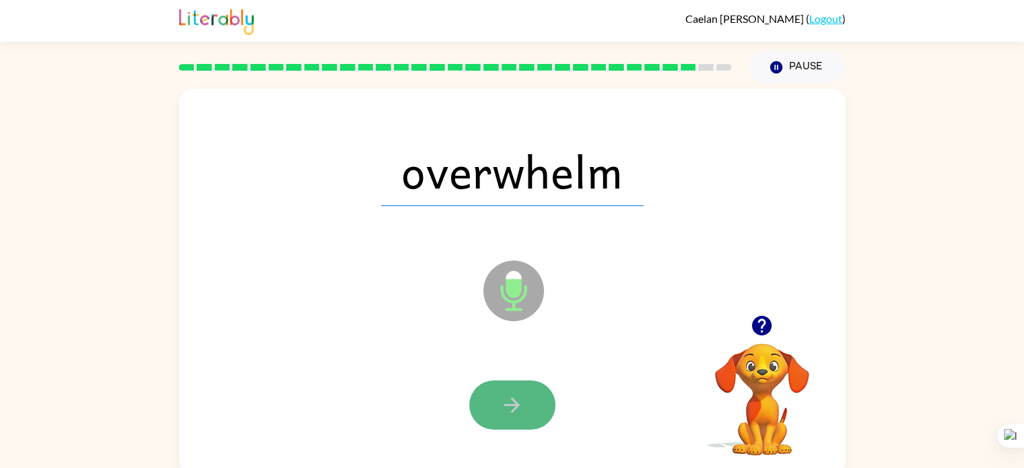
click at [520, 427] on button "button" at bounding box center [512, 404] width 86 height 49
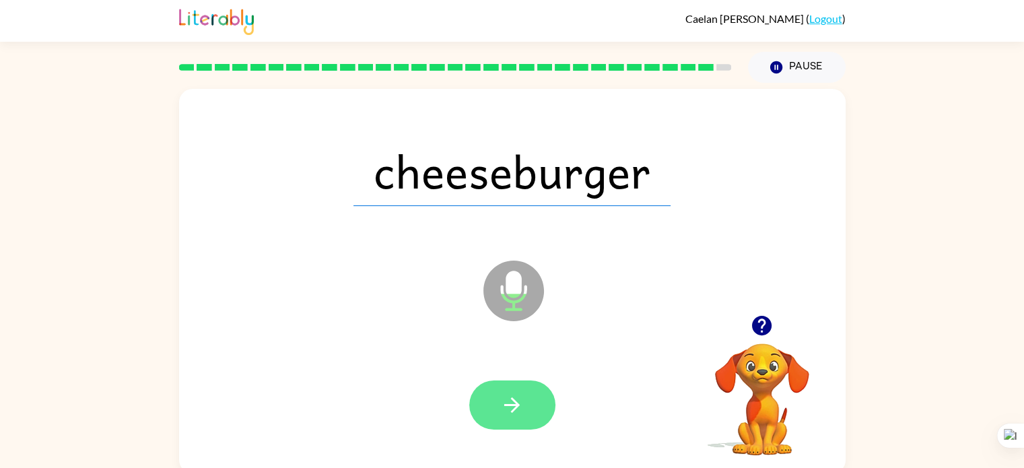
click at [507, 419] on button "button" at bounding box center [512, 404] width 86 height 49
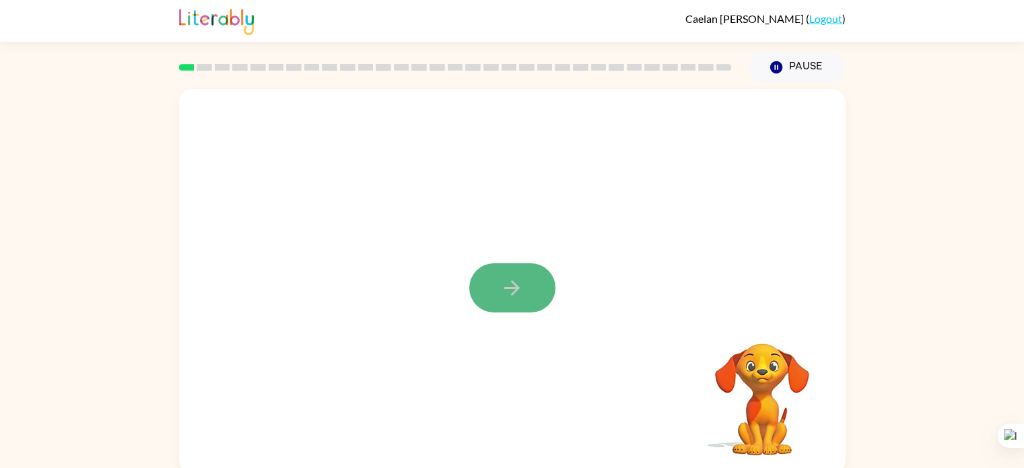
click at [519, 267] on button "button" at bounding box center [512, 287] width 86 height 49
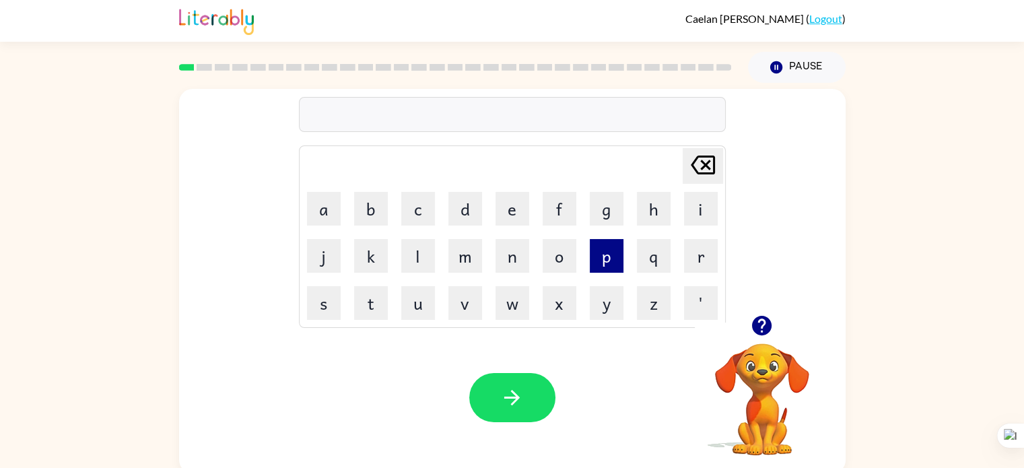
click at [590, 250] on button "p" at bounding box center [607, 256] width 34 height 34
type button "p"
click at [513, 396] on icon "button" at bounding box center [512, 398] width 24 height 24
click at [697, 153] on icon "[PERSON_NAME] last character input" at bounding box center [702, 165] width 32 height 32
click at [695, 154] on icon "[PERSON_NAME] last character input" at bounding box center [702, 165] width 32 height 32
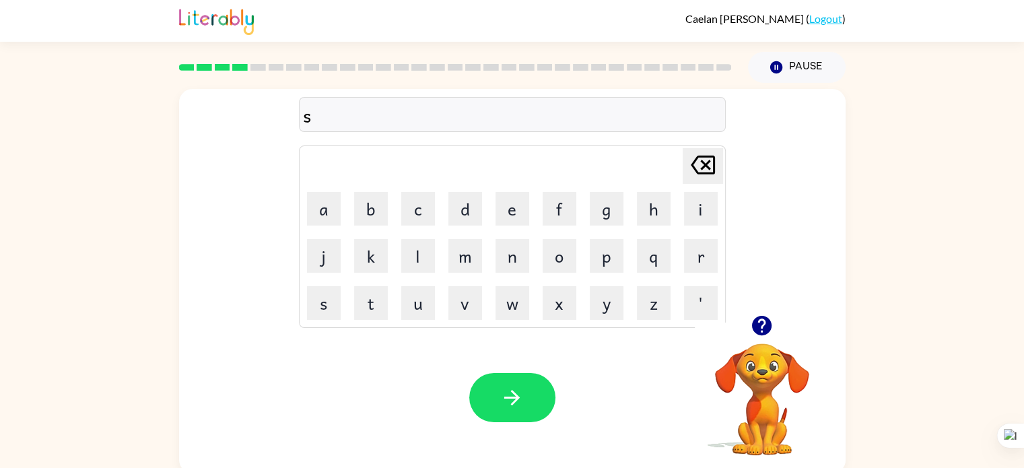
type button "delete"
click at [705, 157] on icon "[PERSON_NAME] last character input" at bounding box center [702, 165] width 32 height 32
type button "delete"
click at [682, 148] on button "[PERSON_NAME] last character input" at bounding box center [702, 166] width 40 height 36
click at [710, 155] on icon "[PERSON_NAME] last character input" at bounding box center [702, 165] width 32 height 32
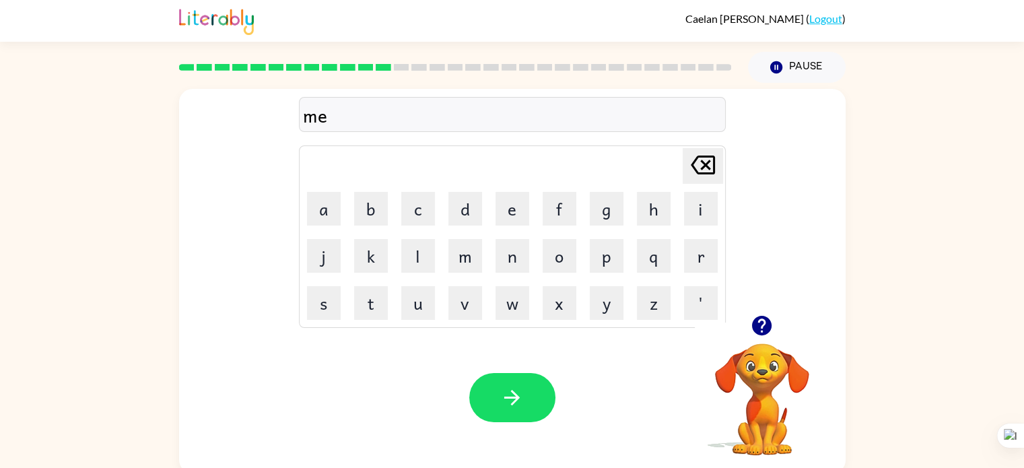
scroll to position [5, 0]
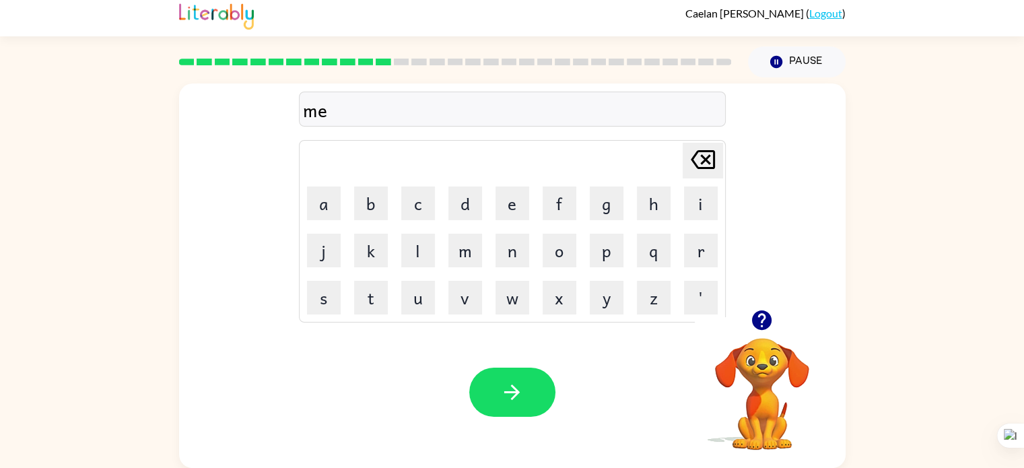
click at [703, 151] on icon "[PERSON_NAME] last character input" at bounding box center [702, 159] width 32 height 32
type button "delete"
click at [699, 197] on button "i" at bounding box center [701, 203] width 34 height 34
type button "i"
click at [686, 247] on button "r" at bounding box center [701, 251] width 34 height 34
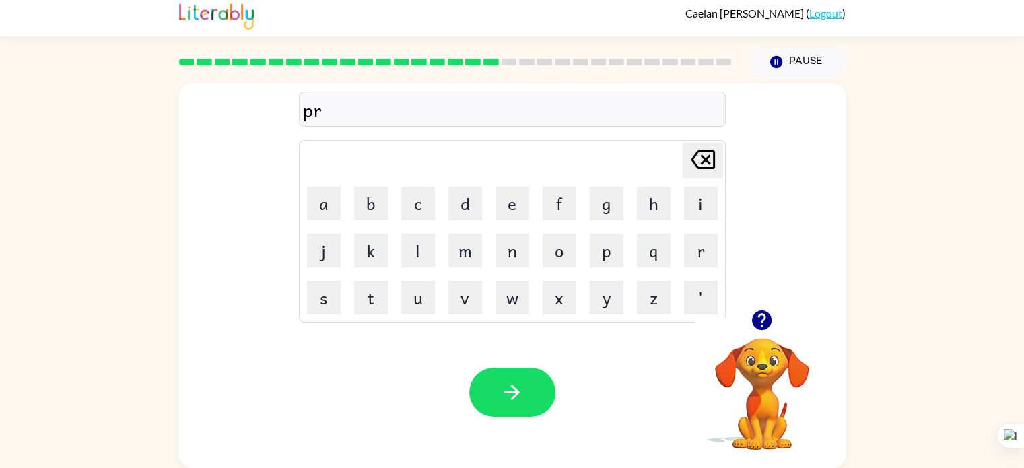
type button "r"
click at [697, 252] on button "r" at bounding box center [701, 251] width 34 height 34
type button "r"
click at [647, 190] on button "h" at bounding box center [654, 203] width 34 height 34
click at [684, 192] on button "i" at bounding box center [701, 203] width 34 height 34
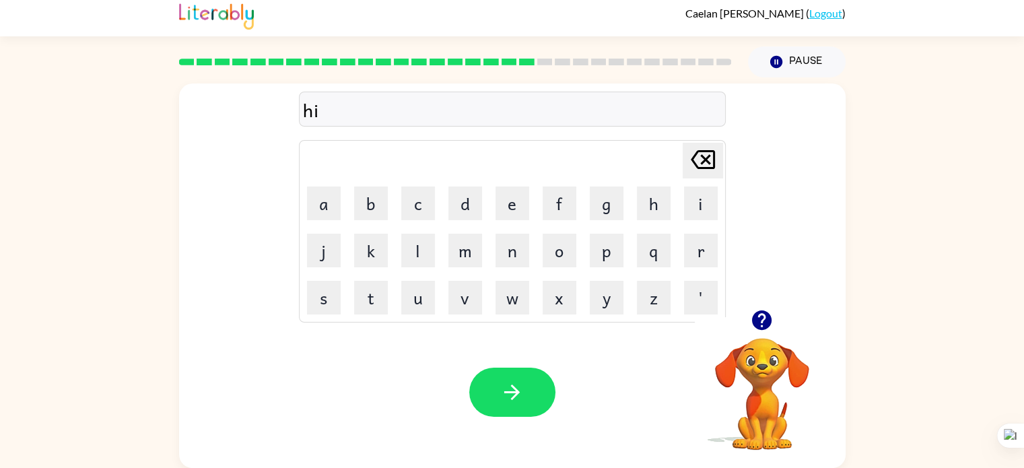
type button "i"
click at [699, 244] on button "r" at bounding box center [701, 251] width 34 height 34
click at [699, 207] on button "i" at bounding box center [701, 203] width 34 height 34
click at [327, 291] on button "s" at bounding box center [324, 298] width 34 height 34
type button "s"
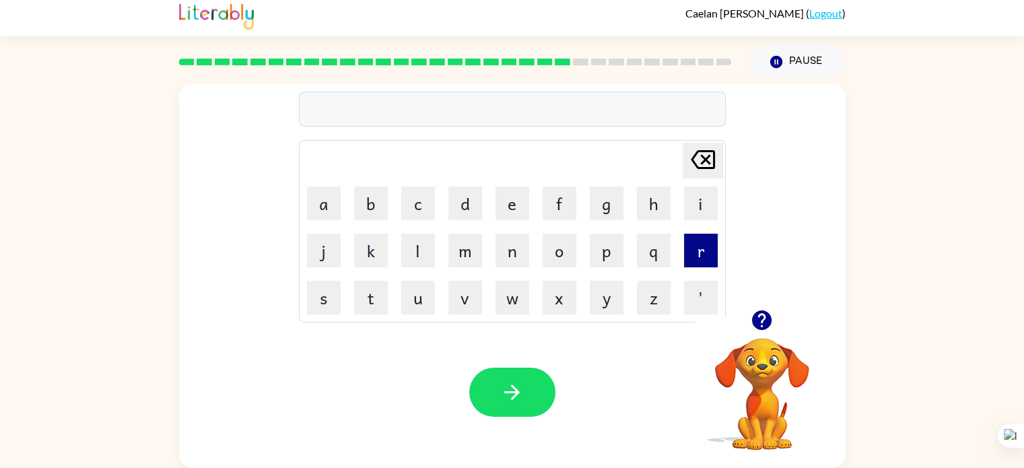
click at [701, 241] on button "r" at bounding box center [701, 251] width 34 height 34
drag, startPoint x: 695, startPoint y: 214, endPoint x: 929, endPoint y: 60, distance: 280.4
click at [929, 60] on div "[PERSON_NAME] ( Logout ) Pause Pause r Delete Delete last character input a b c…" at bounding box center [512, 231] width 1024 height 473
click at [694, 196] on button "i" at bounding box center [701, 203] width 34 height 34
type button "i"
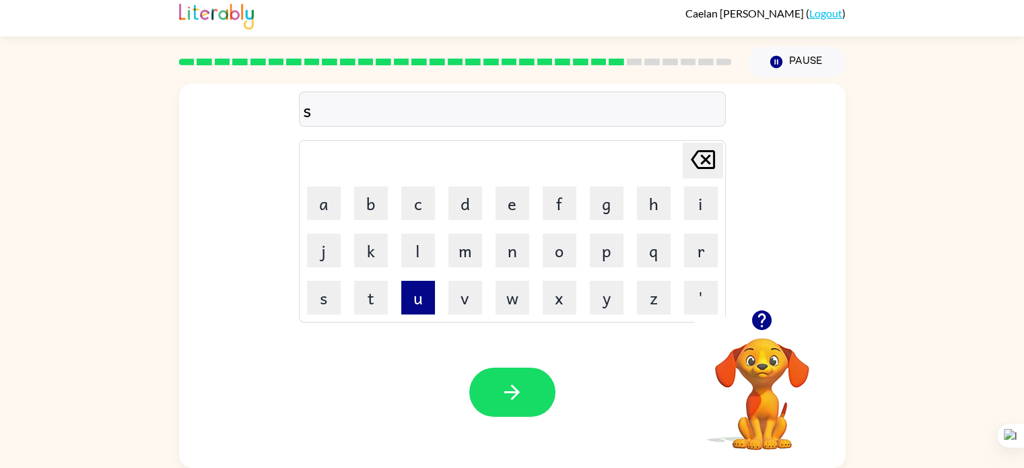
click at [411, 305] on button "u" at bounding box center [418, 298] width 34 height 34
type button "u"
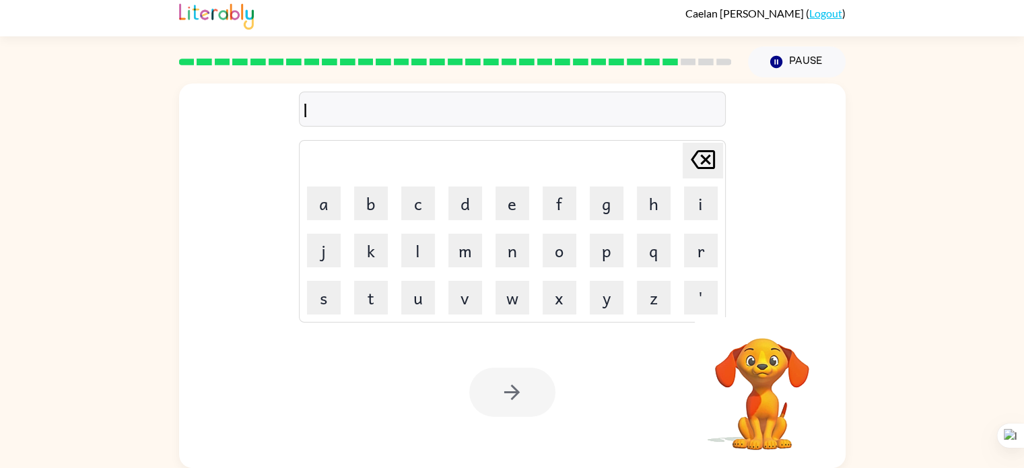
click at [701, 151] on icon "[PERSON_NAME] last character input" at bounding box center [702, 159] width 32 height 32
type button "delete"
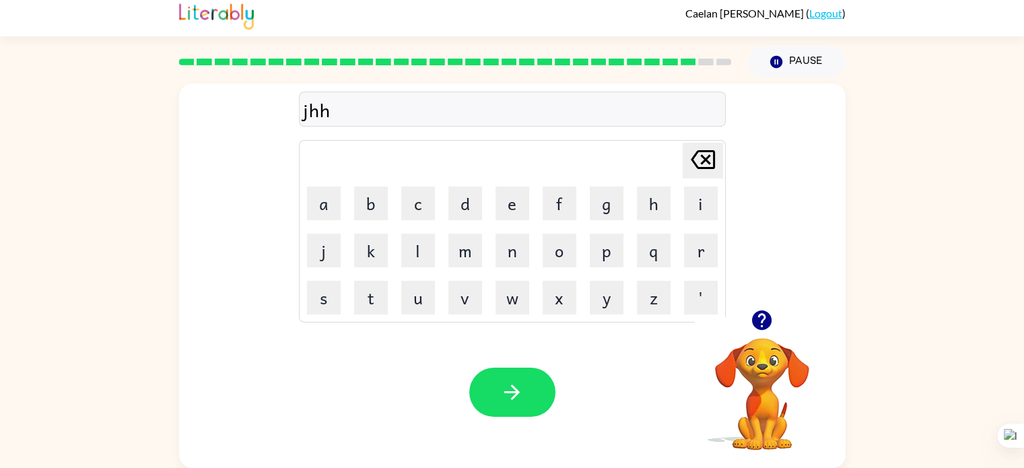
click at [705, 157] on icon at bounding box center [702, 159] width 24 height 19
type button "delete"
click at [703, 152] on icon "[PERSON_NAME] last character input" at bounding box center [702, 159] width 32 height 32
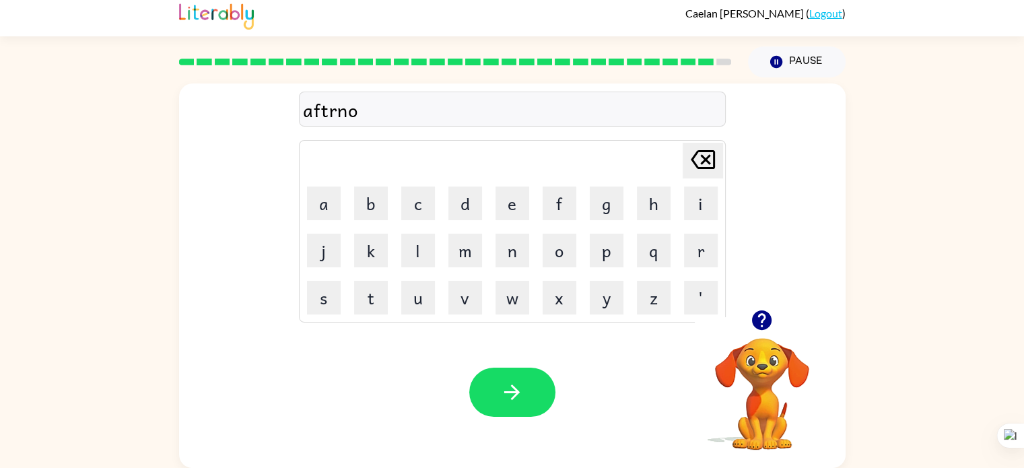
type button "delete"
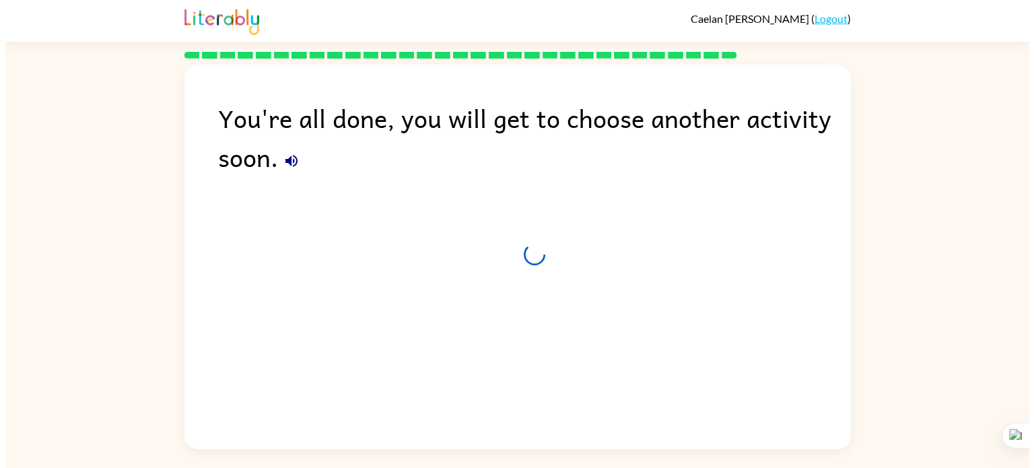
scroll to position [0, 0]
